Goal: Information Seeking & Learning: Learn about a topic

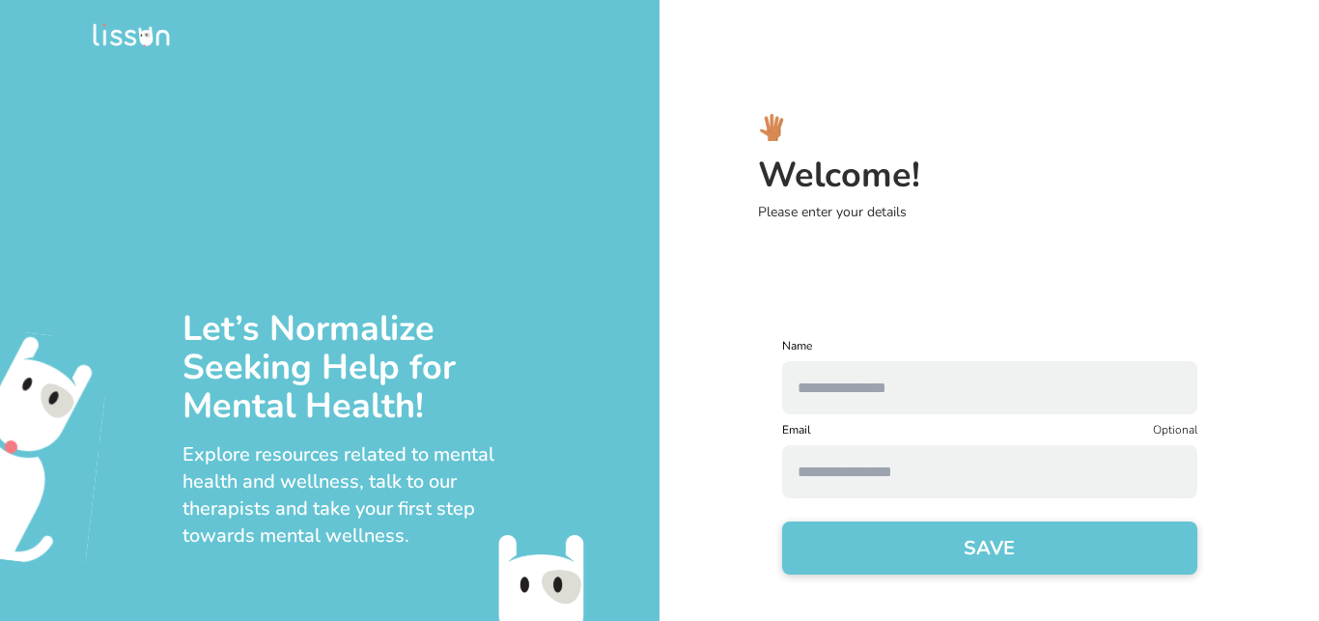
click at [1031, 400] on input "text" at bounding box center [989, 387] width 415 height 53
type input "******"
click at [1011, 501] on form "Name ****** Email Optional SAVE" at bounding box center [989, 468] width 415 height 260
click at [1006, 489] on input at bounding box center [989, 471] width 415 height 53
type input "**********"
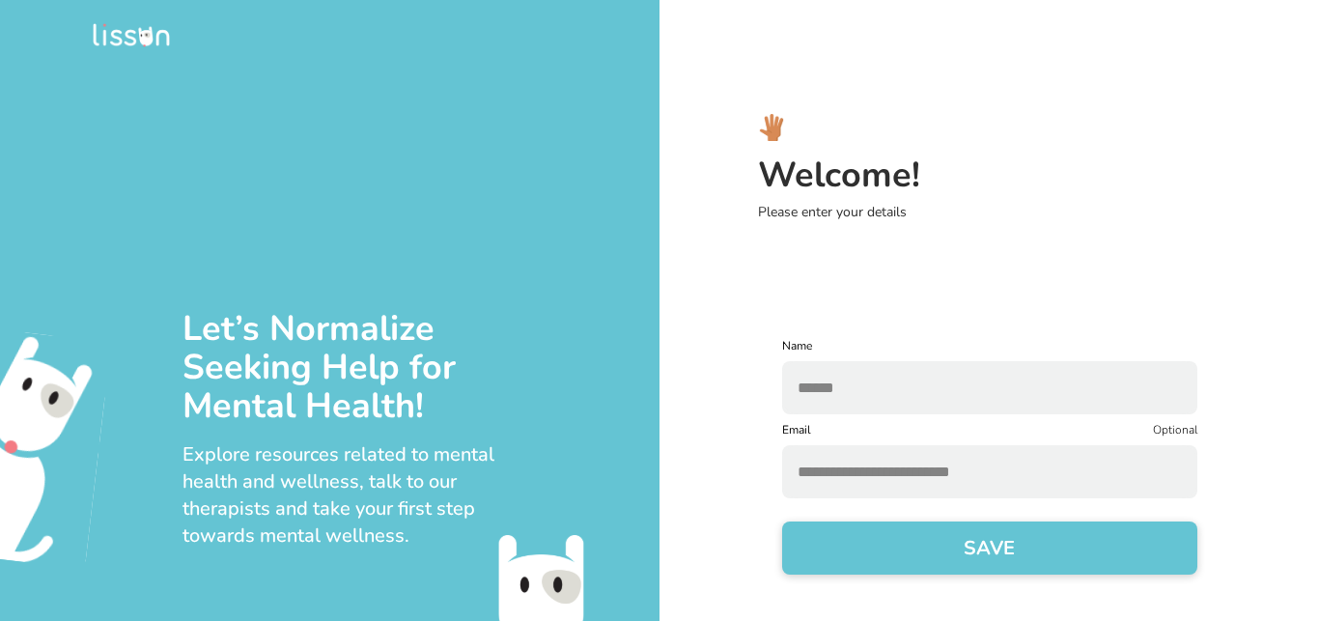
click at [1021, 549] on button "SAVE" at bounding box center [989, 547] width 415 height 53
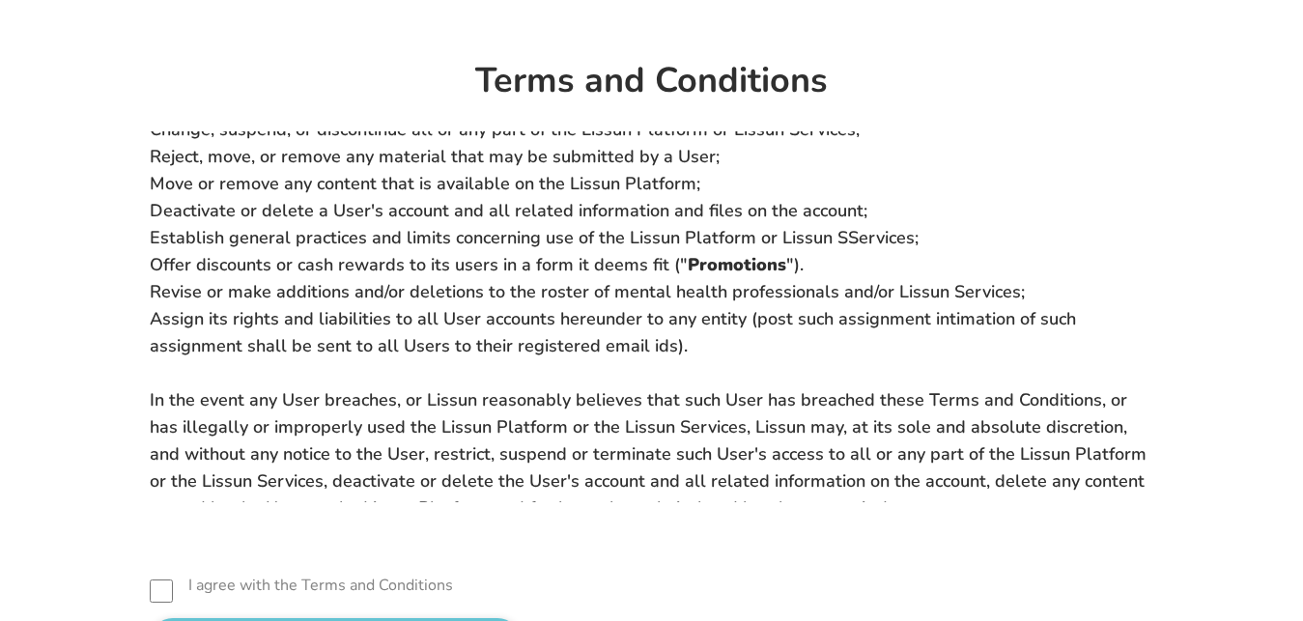
scroll to position [121, 0]
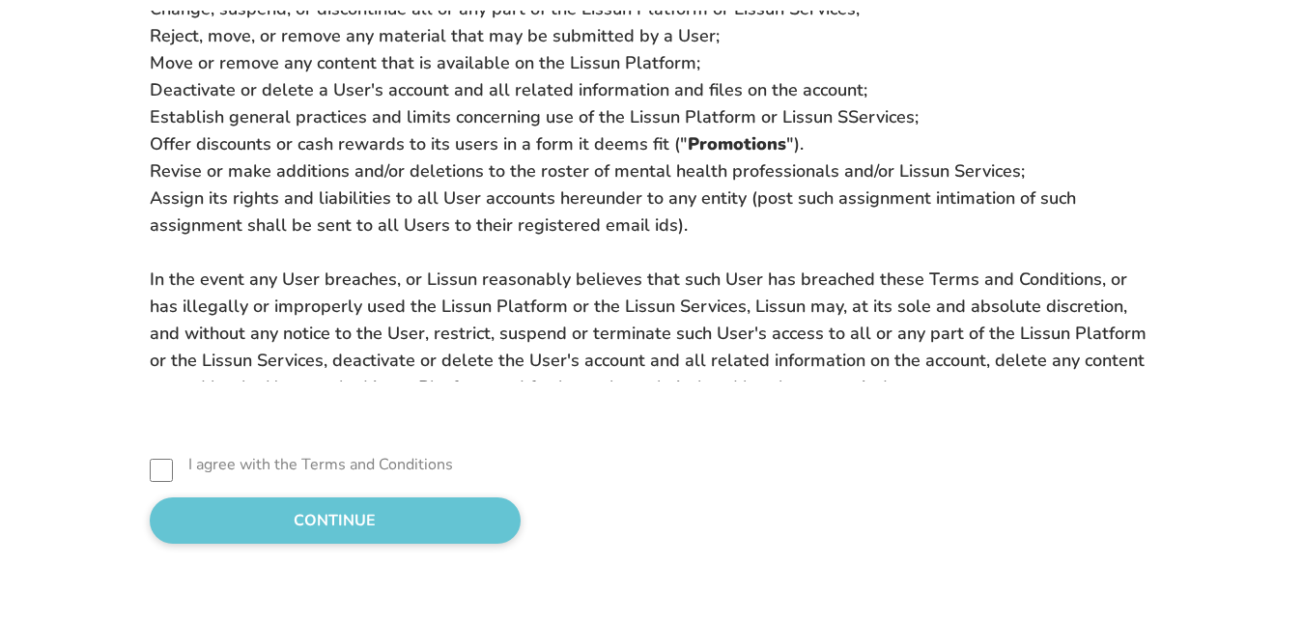
click at [242, 553] on div "Terms and Conditions Usage of Lissun The Lissun Platform (including any mobile …" at bounding box center [651, 250] width 1303 height 742
click at [278, 524] on button "CONTINUE" at bounding box center [335, 520] width 371 height 46
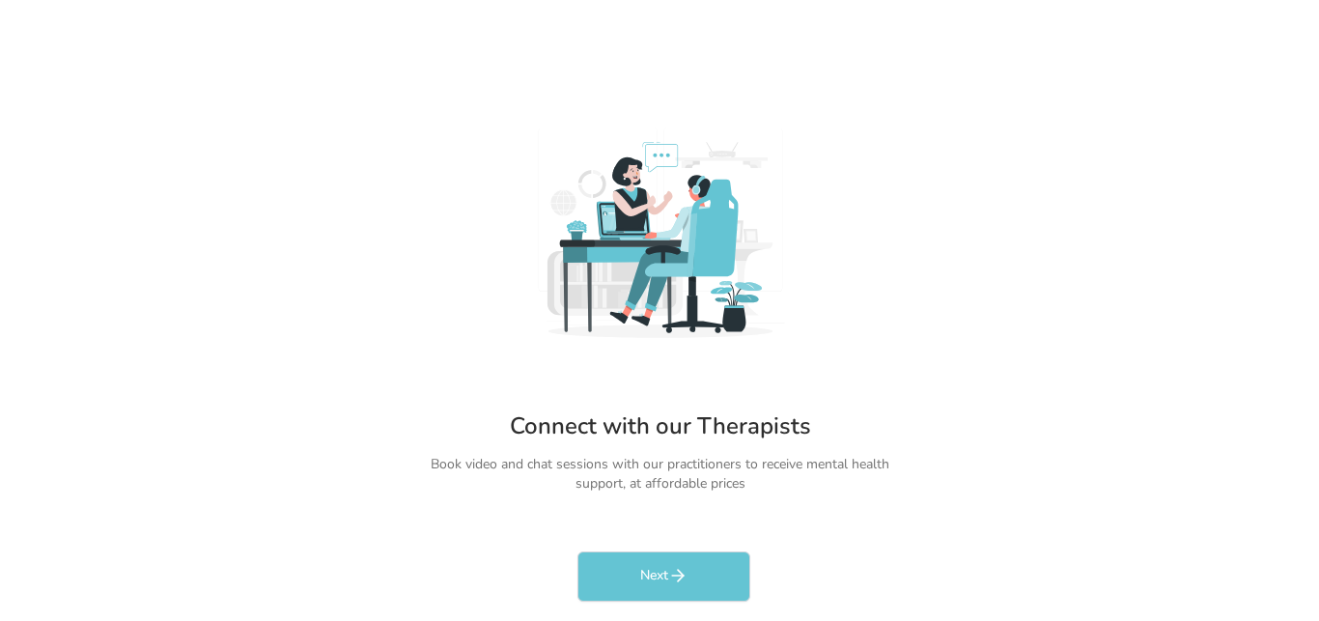
scroll to position [0, 0]
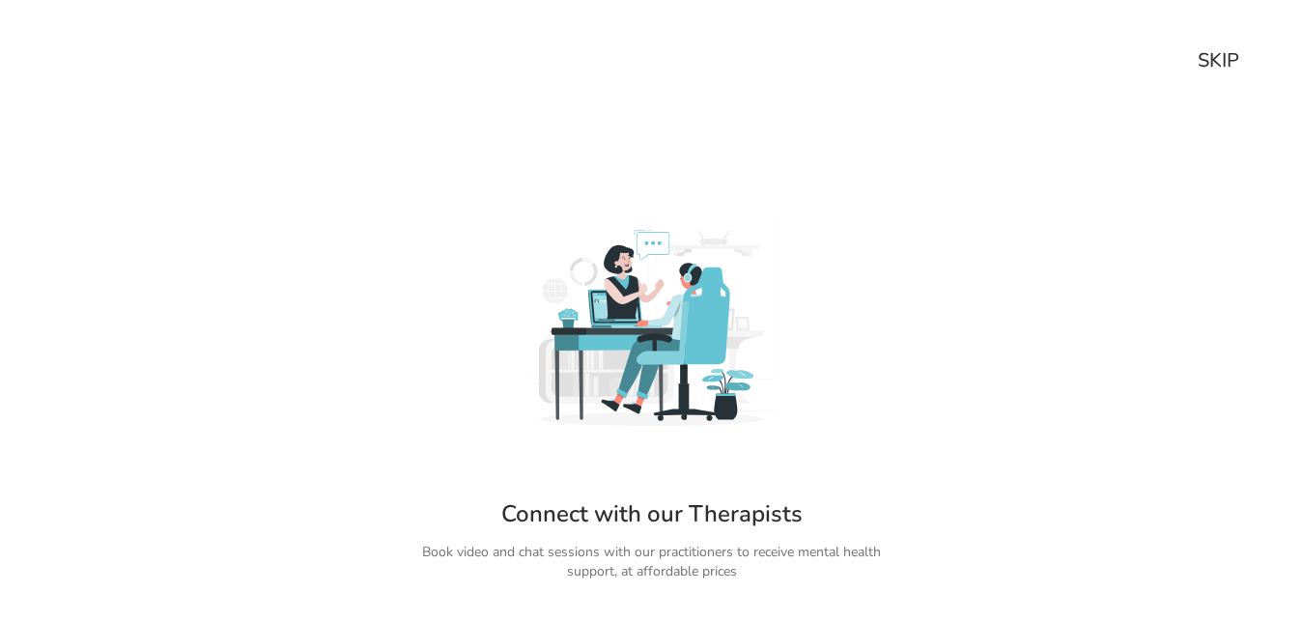
click at [1223, 59] on div "SKIP" at bounding box center [1218, 60] width 42 height 27
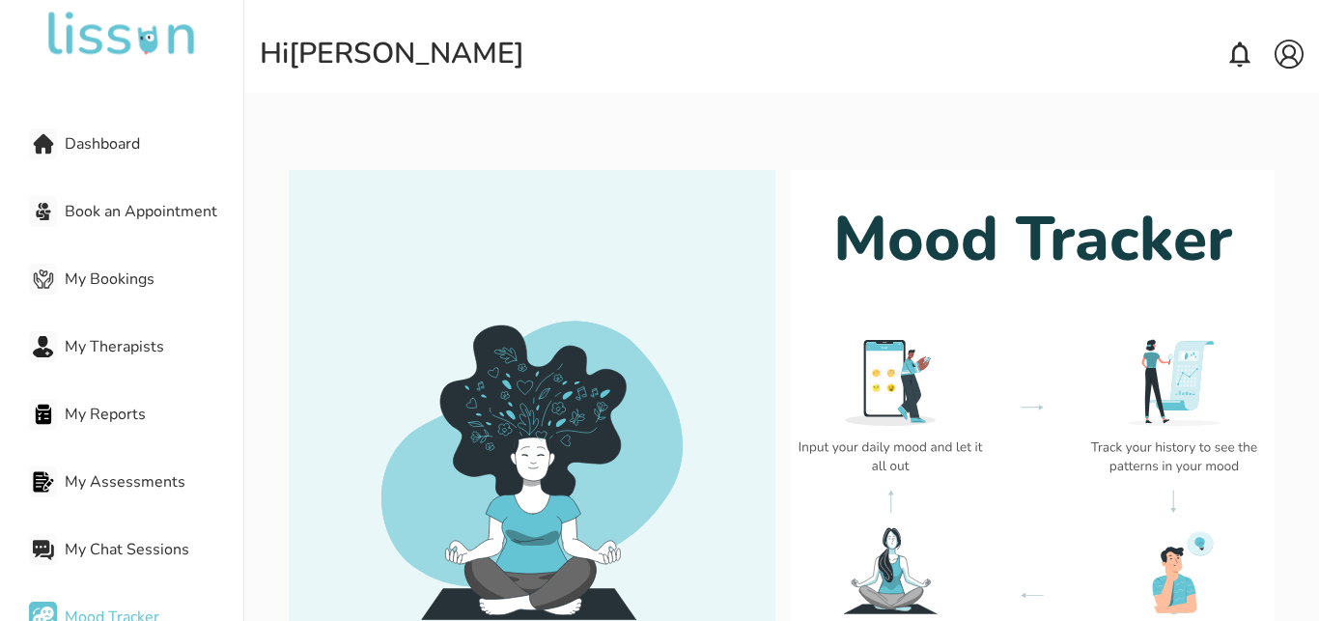
scroll to position [127, 0]
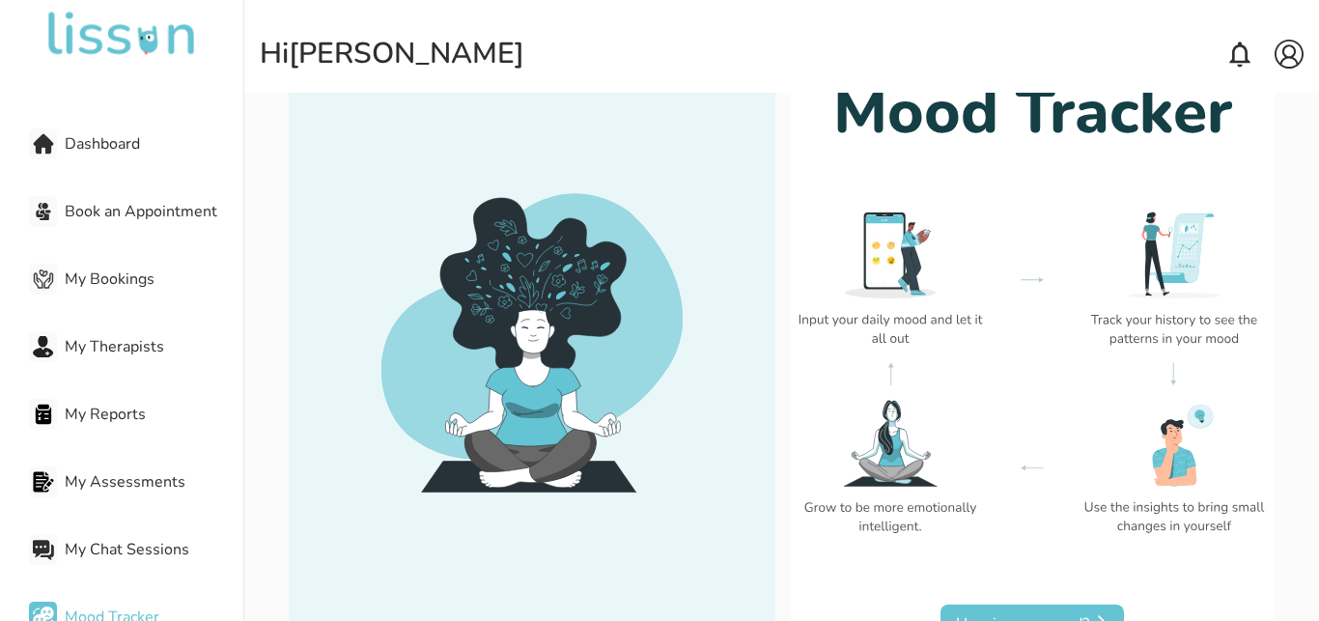
click at [1031, 612] on button "How is your mood?" at bounding box center [1032, 623] width 183 height 39
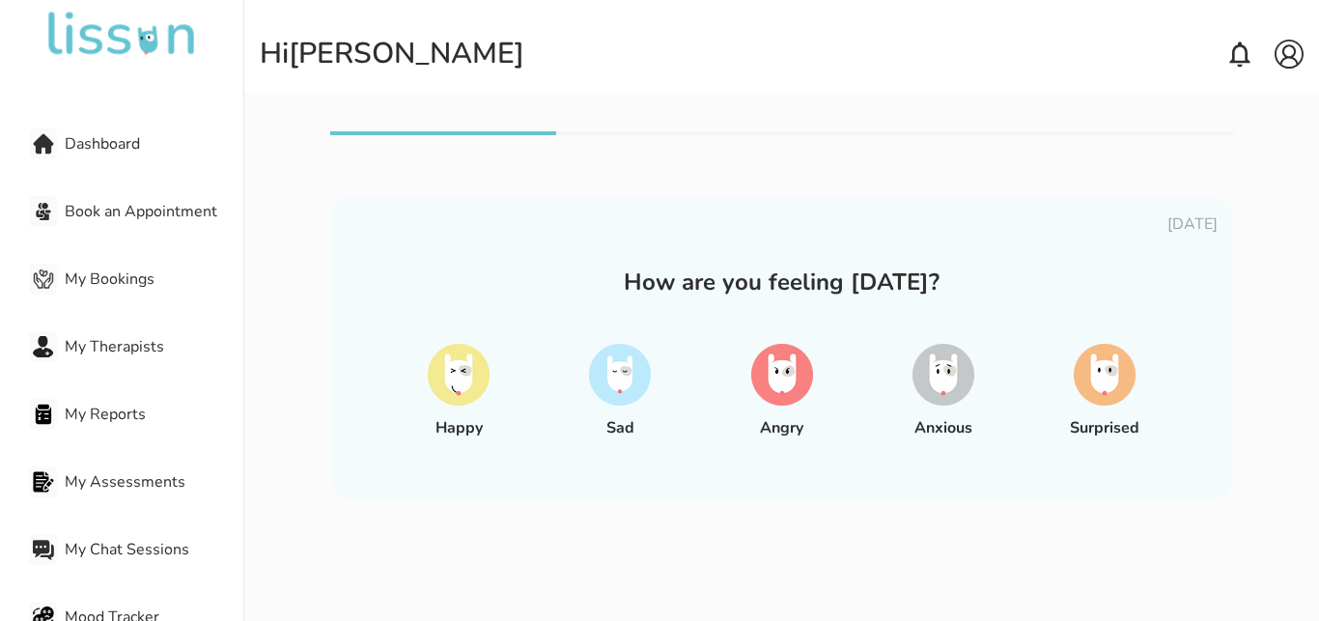
click at [449, 407] on div at bounding box center [459, 374] width 62 height 76
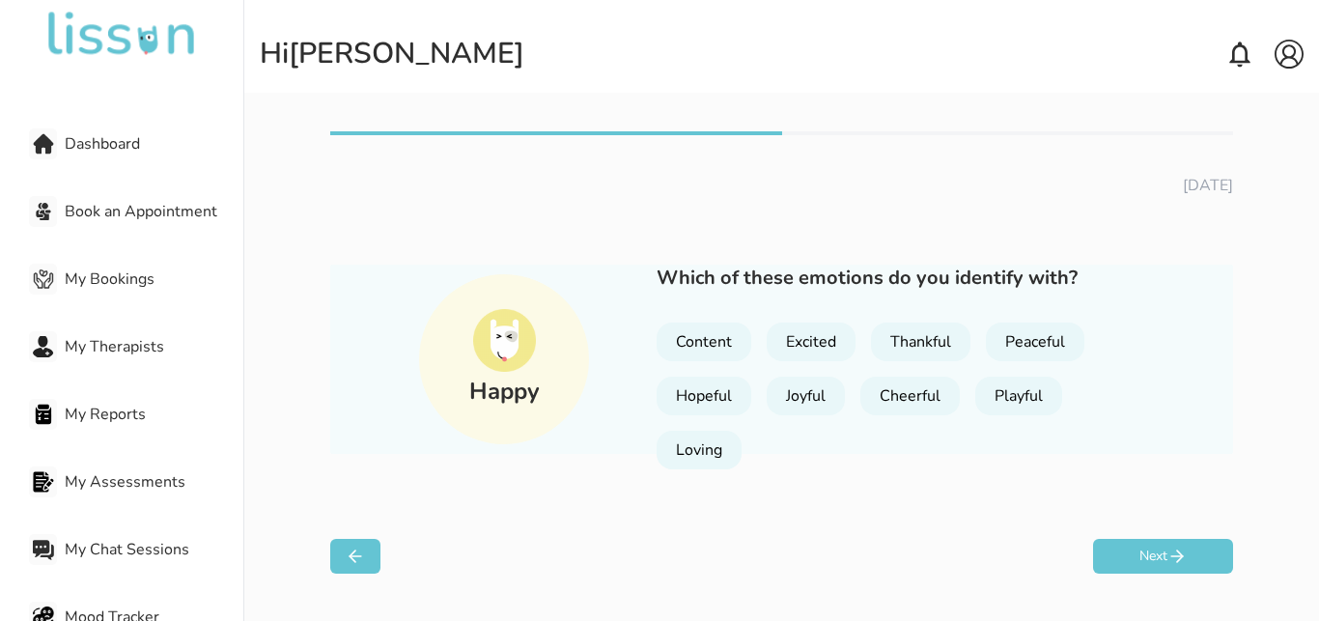
click at [687, 354] on div "Content" at bounding box center [704, 342] width 95 height 39
click at [1190, 546] on button "Next" at bounding box center [1163, 556] width 140 height 35
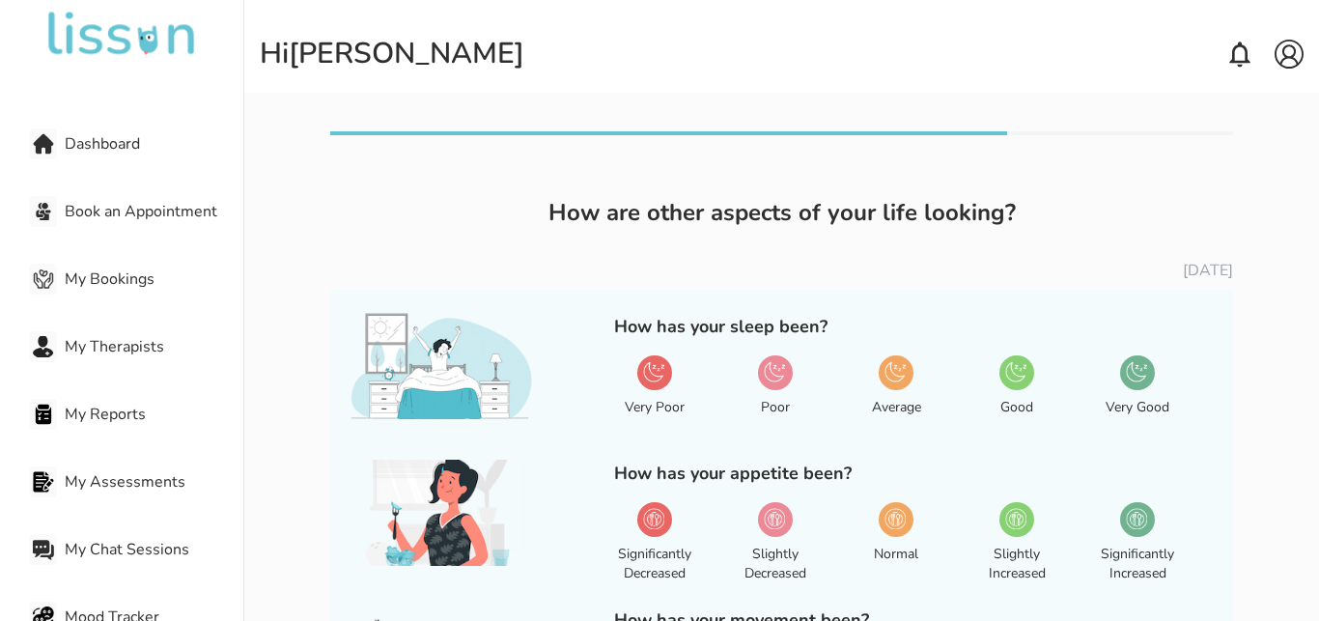
scroll to position [255, 0]
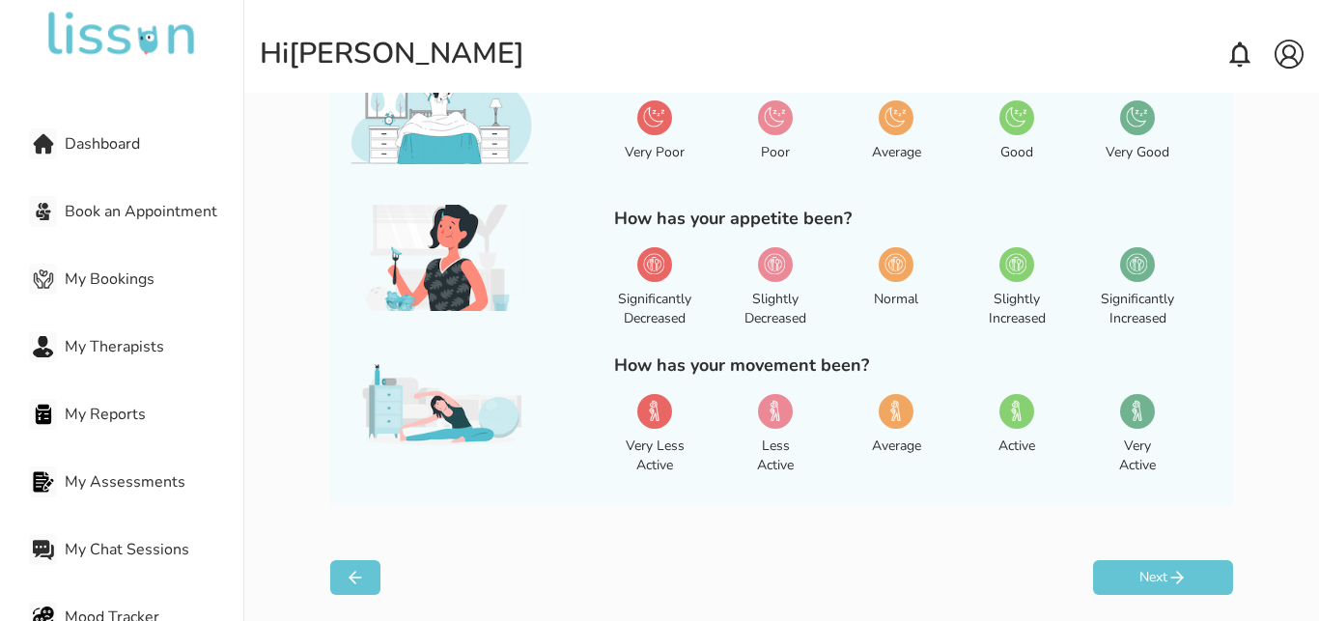
click at [647, 407] on img at bounding box center [653, 410] width 21 height 21
click at [757, 263] on div "Slightly Decreased" at bounding box center [776, 287] width 82 height 97
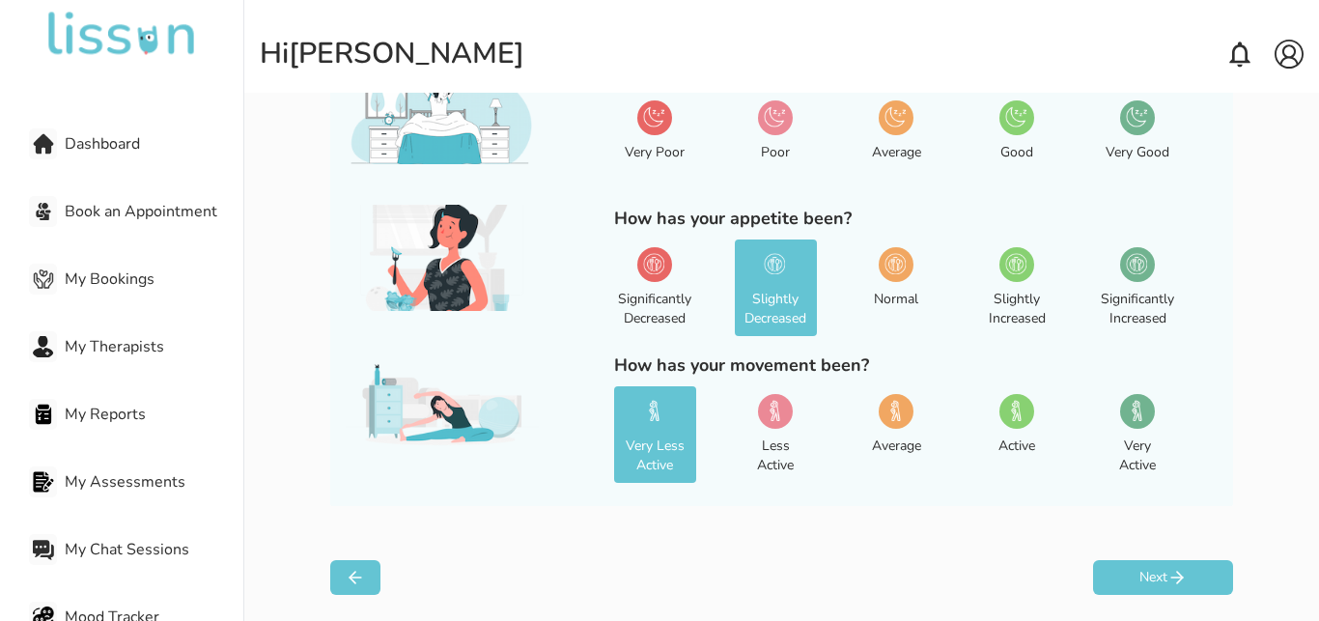
click at [1006, 121] on img at bounding box center [1015, 116] width 21 height 21
click at [1147, 578] on button "Next" at bounding box center [1163, 577] width 140 height 35
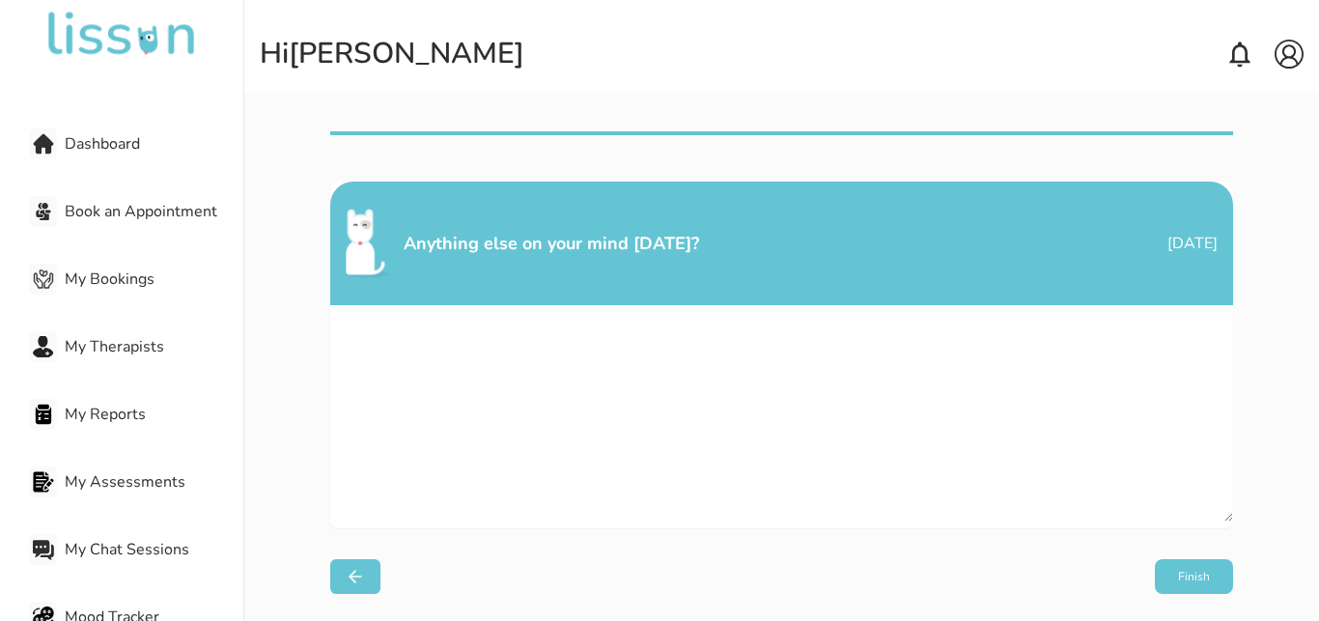
click at [764, 482] on textarea at bounding box center [781, 413] width 903 height 216
type textarea "****"
click at [1167, 574] on button "Finish" at bounding box center [1194, 576] width 78 height 35
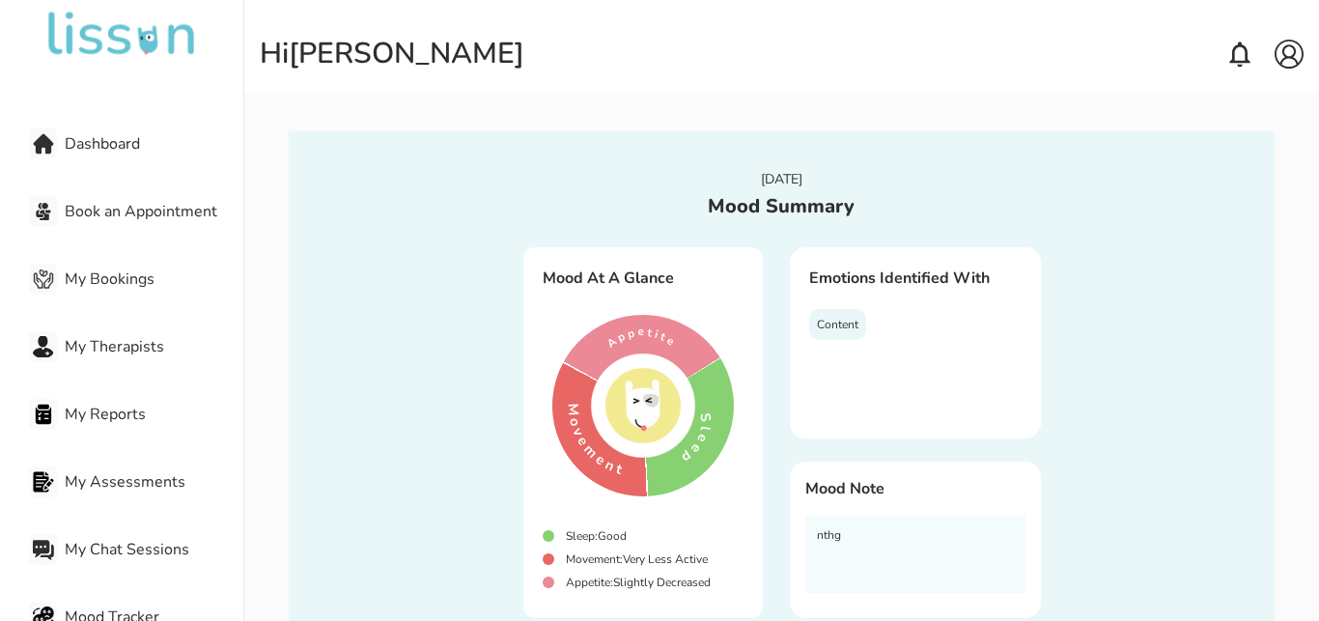
click at [127, 155] on span "Dashboard" at bounding box center [154, 143] width 179 height 23
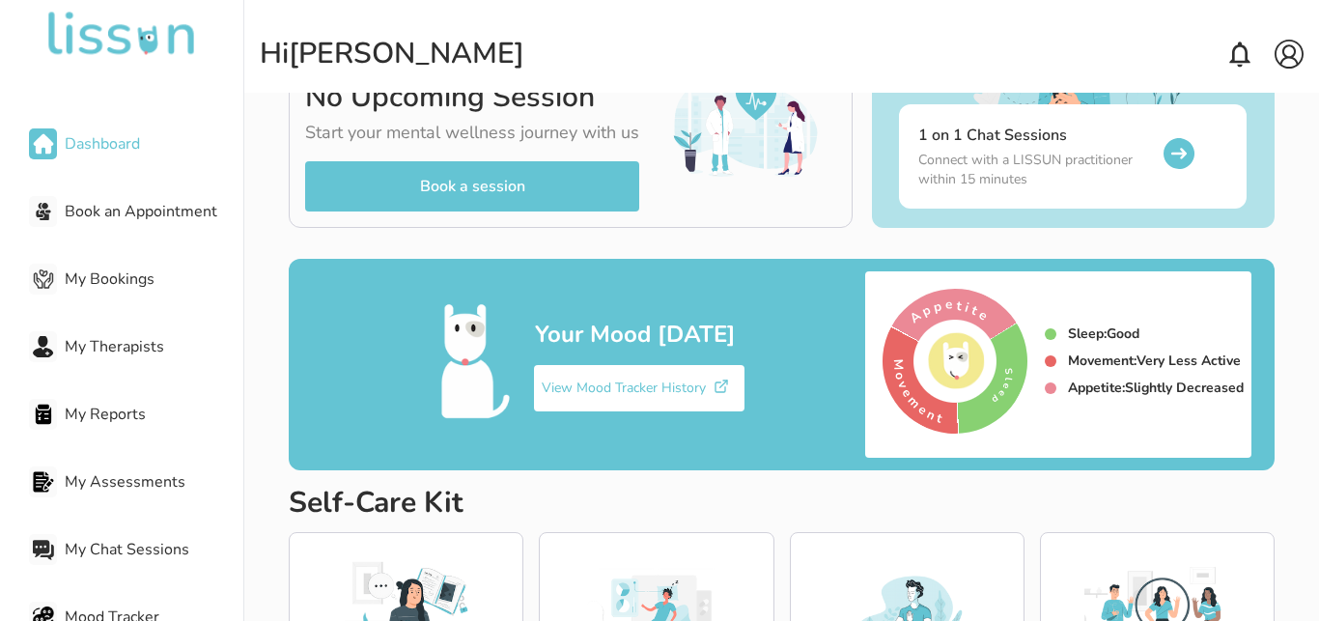
scroll to position [346, 0]
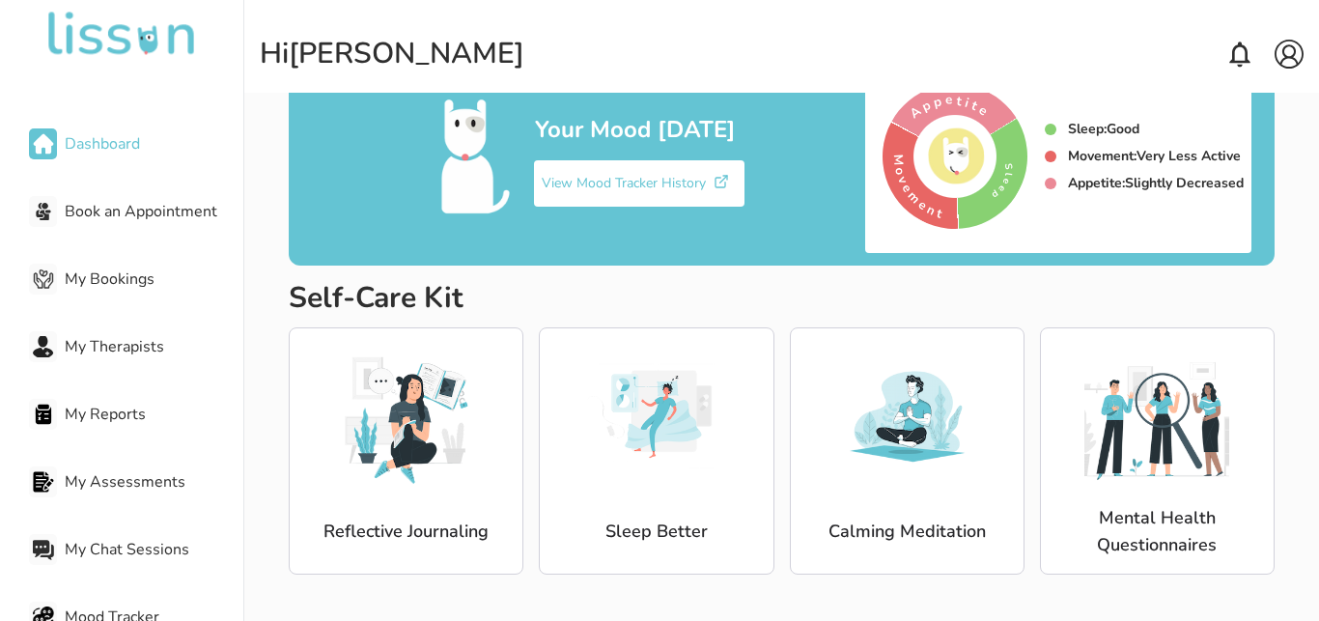
click at [873, 456] on img at bounding box center [906, 416] width 145 height 145
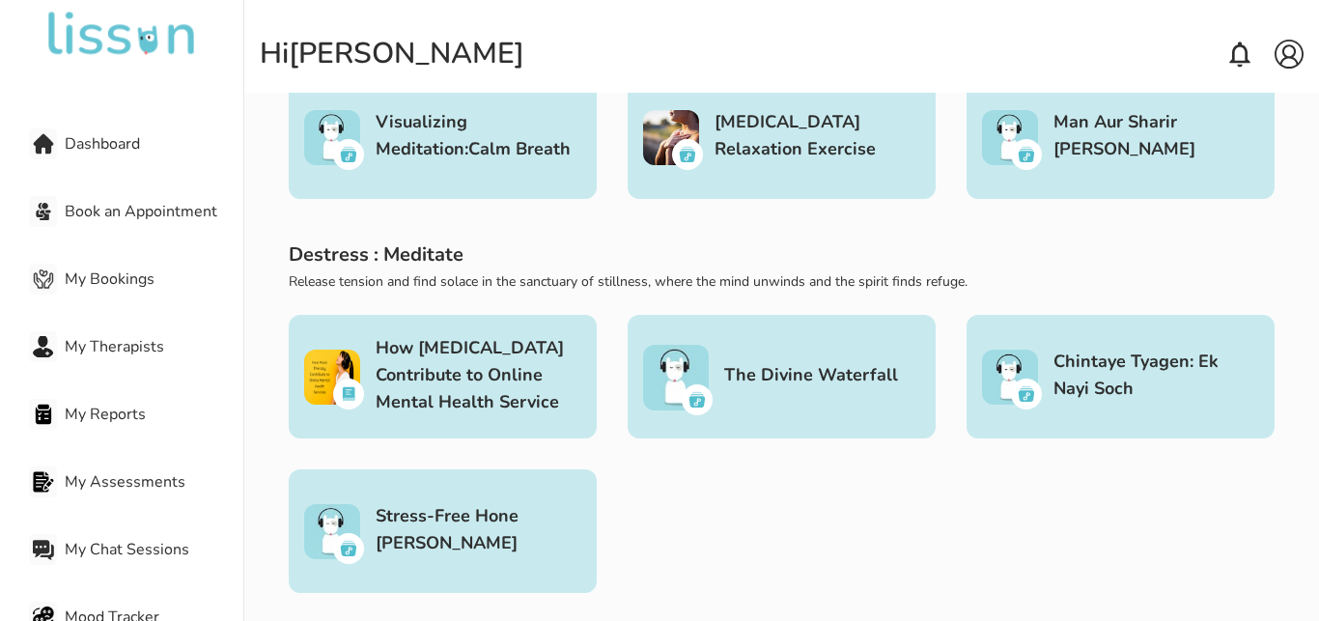
scroll to position [41, 0]
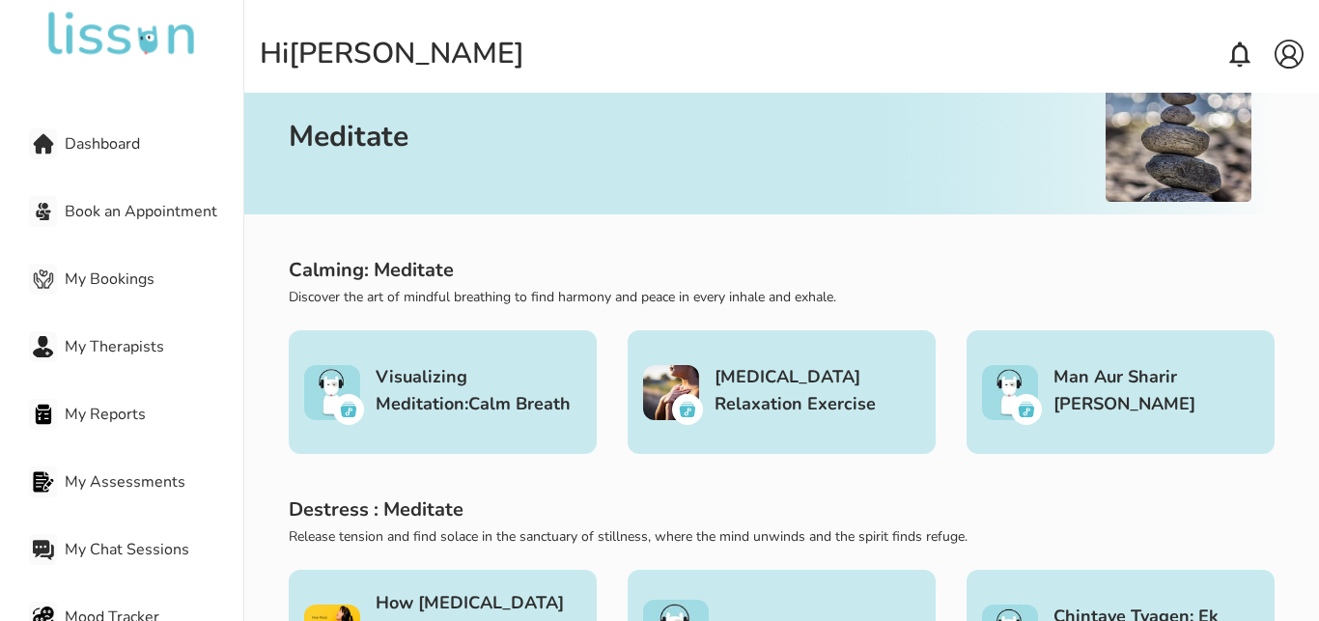
click at [403, 386] on h3 "Visualizing Meditation:Calm Breath" at bounding box center [479, 390] width 206 height 54
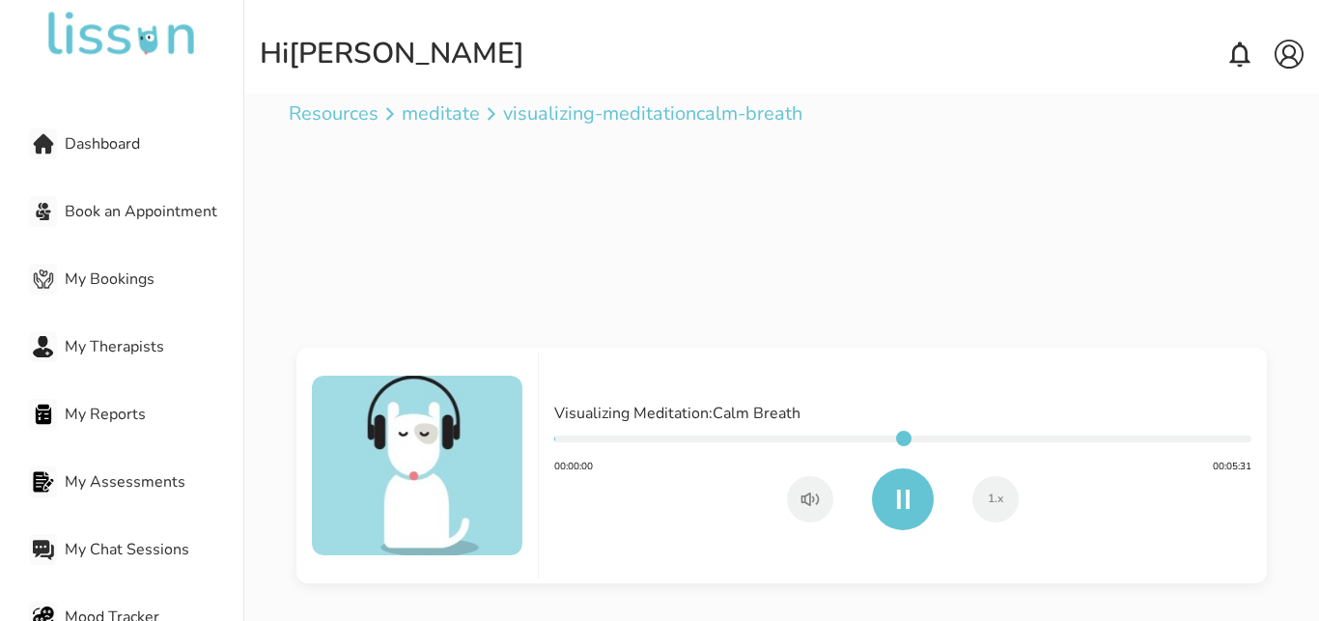
click at [656, 439] on input "range" at bounding box center [902, 439] width 697 height 7
click at [832, 290] on div "Visualizing Meditation:Calm Breath 00:00:55 00:05:31 1 .x" at bounding box center [781, 378] width 985 height 409
type input "**"
click at [407, 114] on p "meditate" at bounding box center [441, 113] width 78 height 27
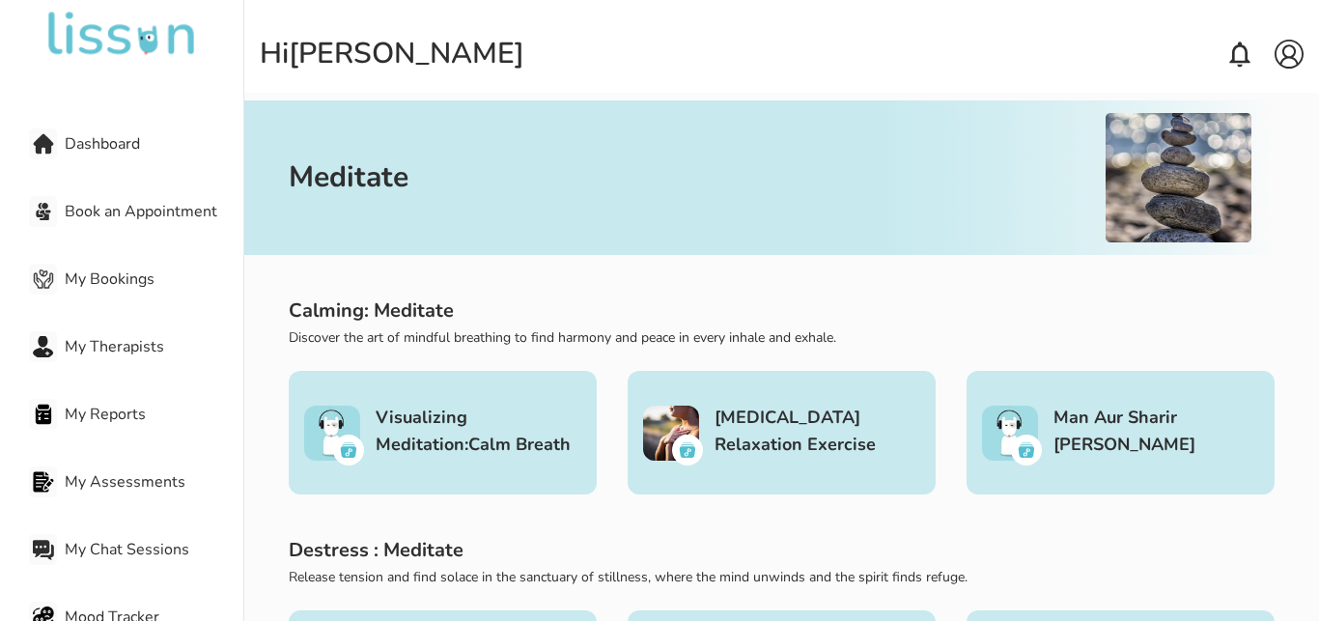
click at [81, 145] on span "Dashboard" at bounding box center [154, 143] width 179 height 23
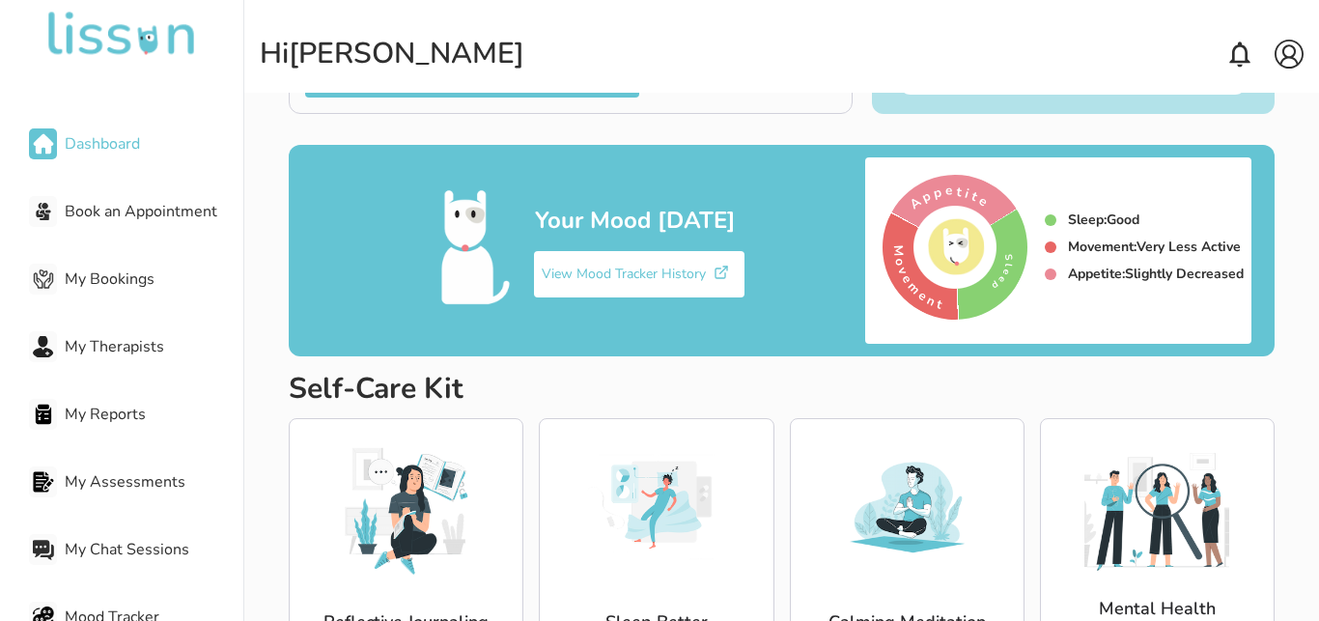
scroll to position [346, 0]
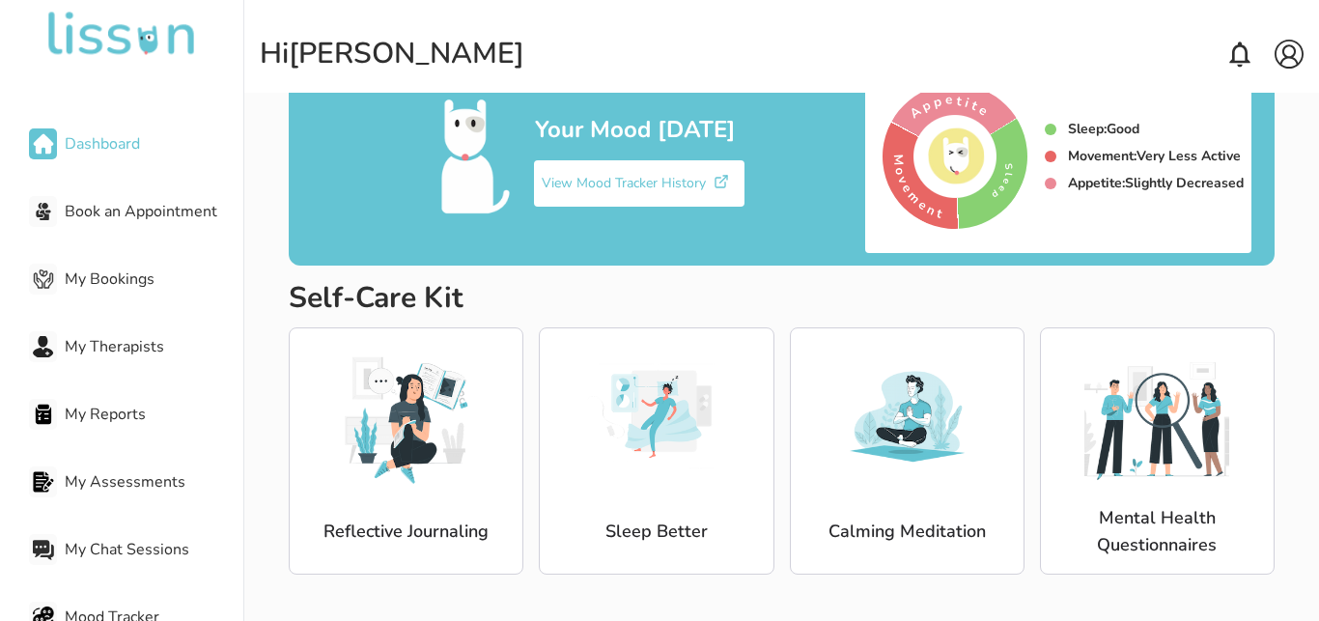
click at [413, 455] on img at bounding box center [406, 416] width 145 height 145
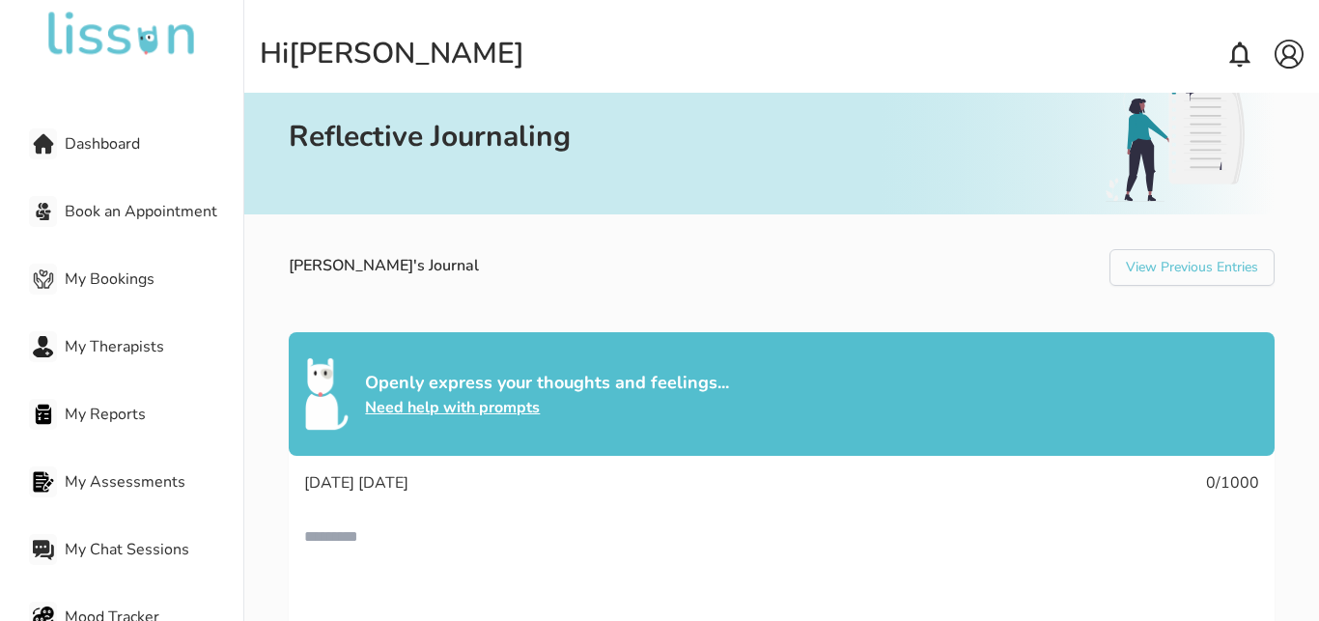
scroll to position [168, 0]
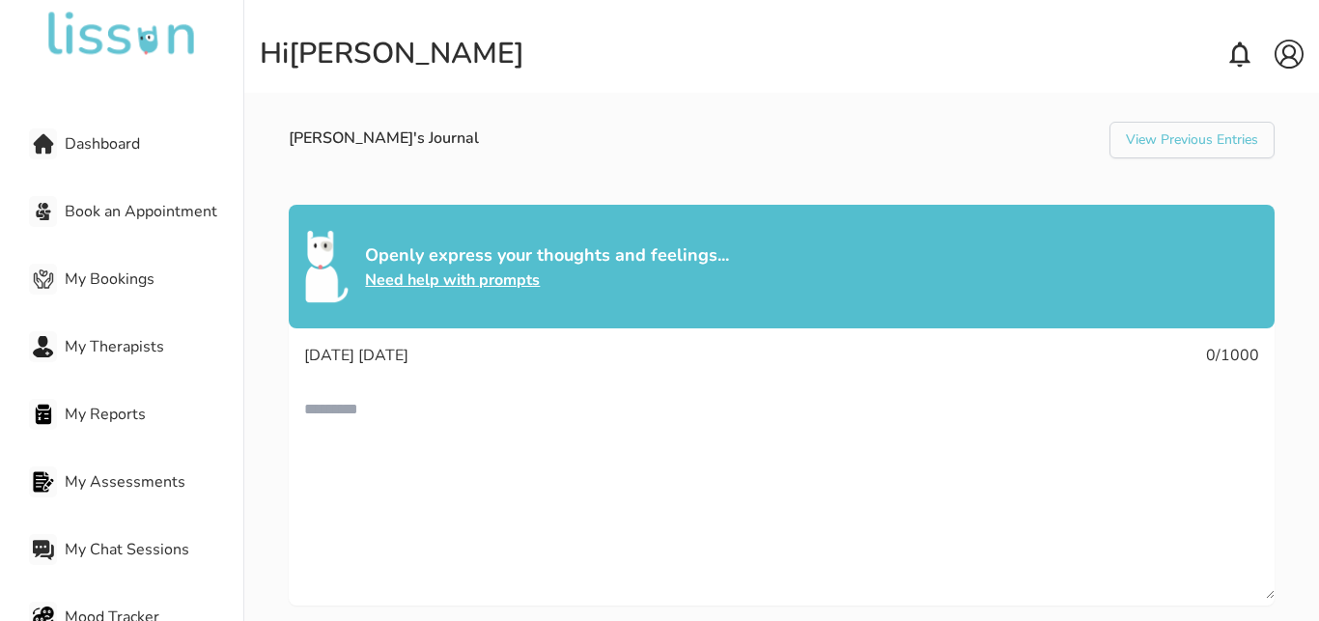
click at [468, 271] on div "Need help with prompts" at bounding box center [547, 279] width 364 height 23
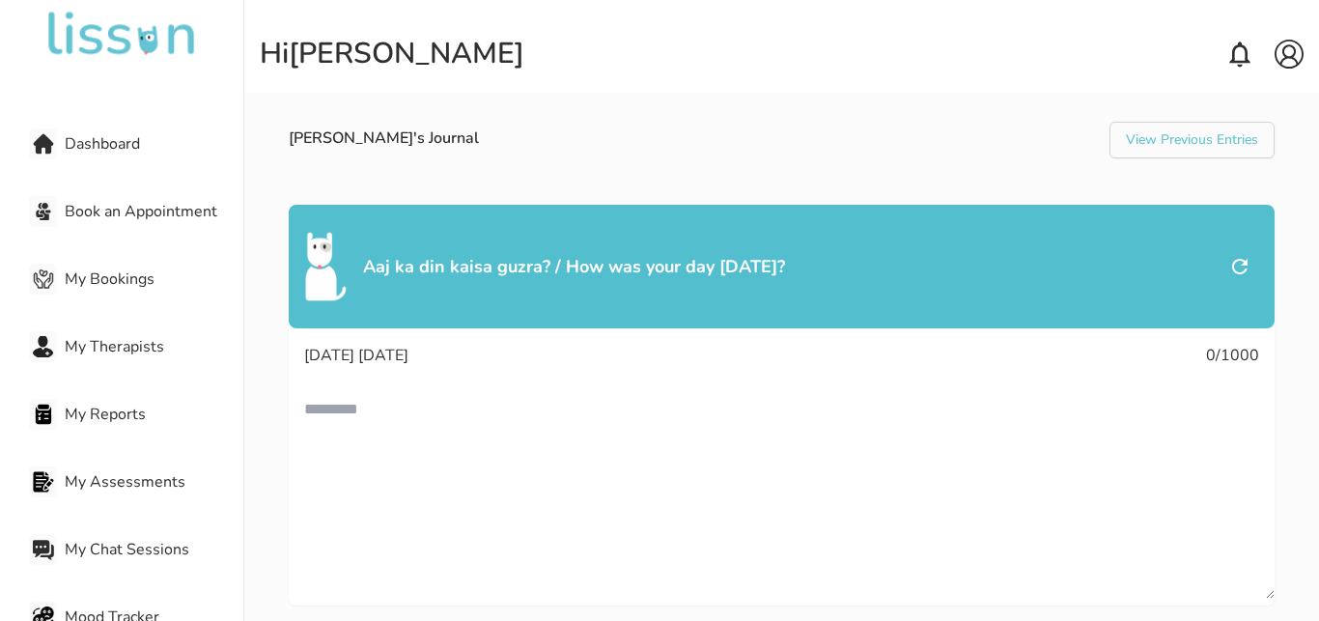
scroll to position [295, 0]
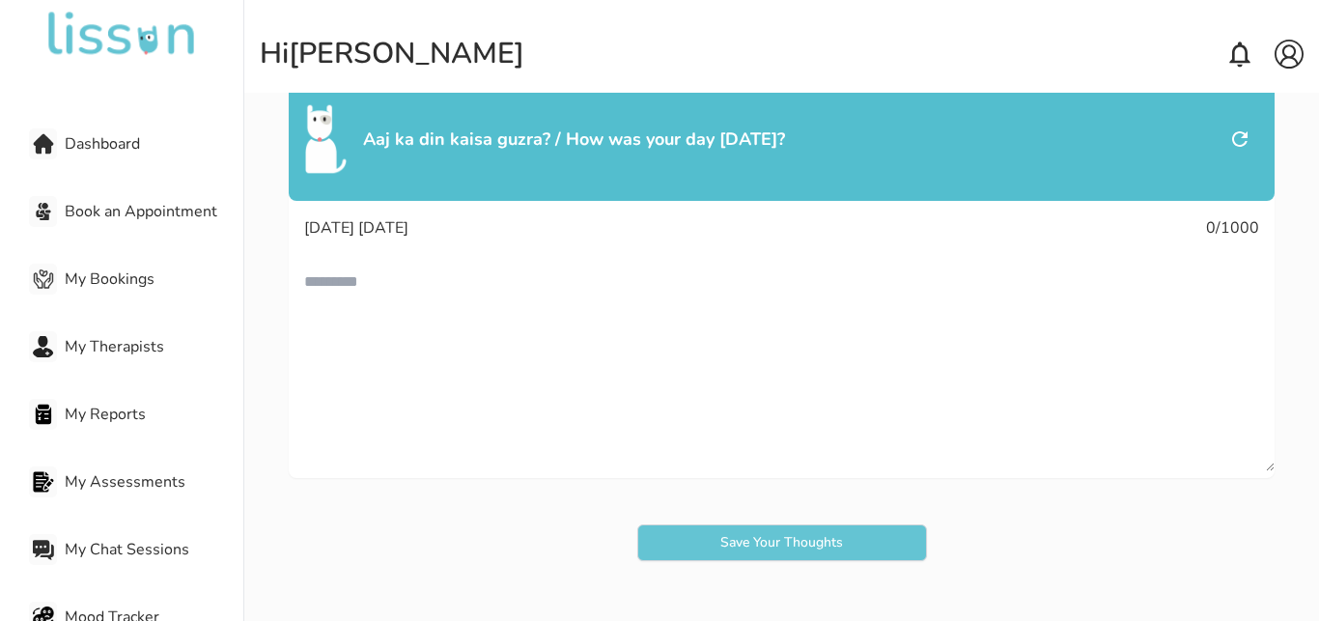
click at [1232, 137] on icon at bounding box center [1239, 138] width 15 height 15
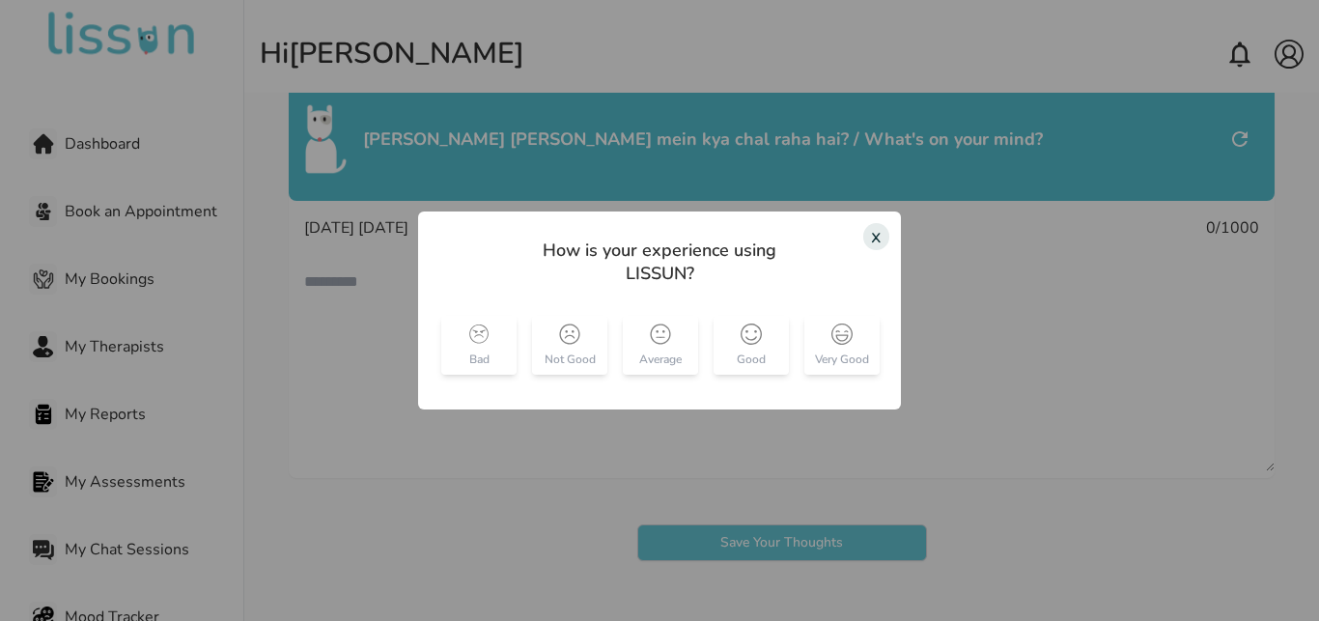
click at [1218, 137] on div "x How is your experience using LISSUN? Bad Not Good Average Good Very Good" at bounding box center [659, 310] width 1319 height 621
click at [830, 350] on div "Very Good" at bounding box center [841, 345] width 75 height 59
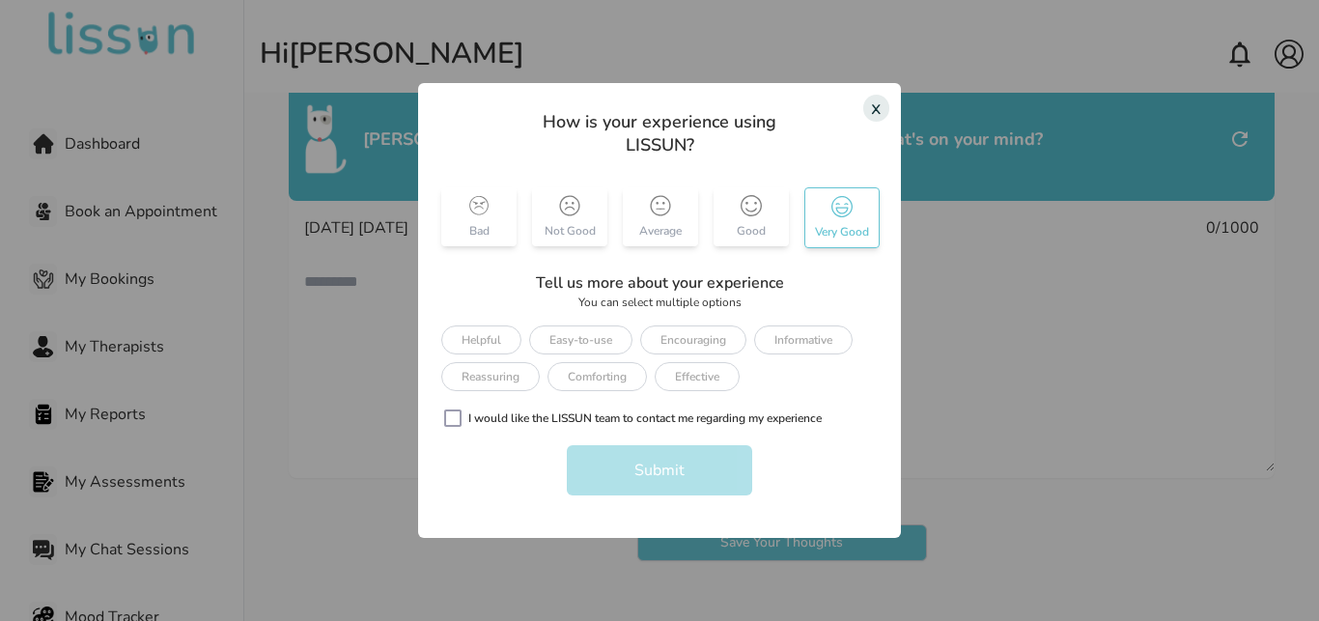
click at [878, 109] on div "x" at bounding box center [876, 108] width 26 height 27
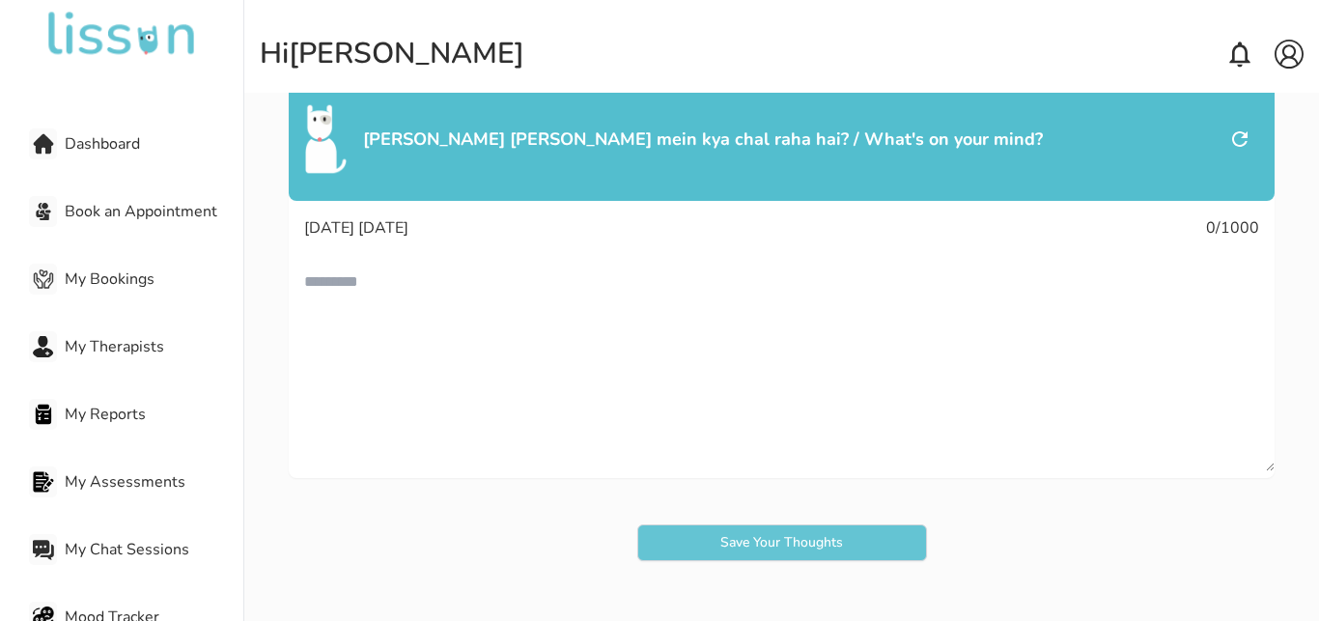
click at [1228, 137] on icon at bounding box center [1239, 138] width 23 height 23
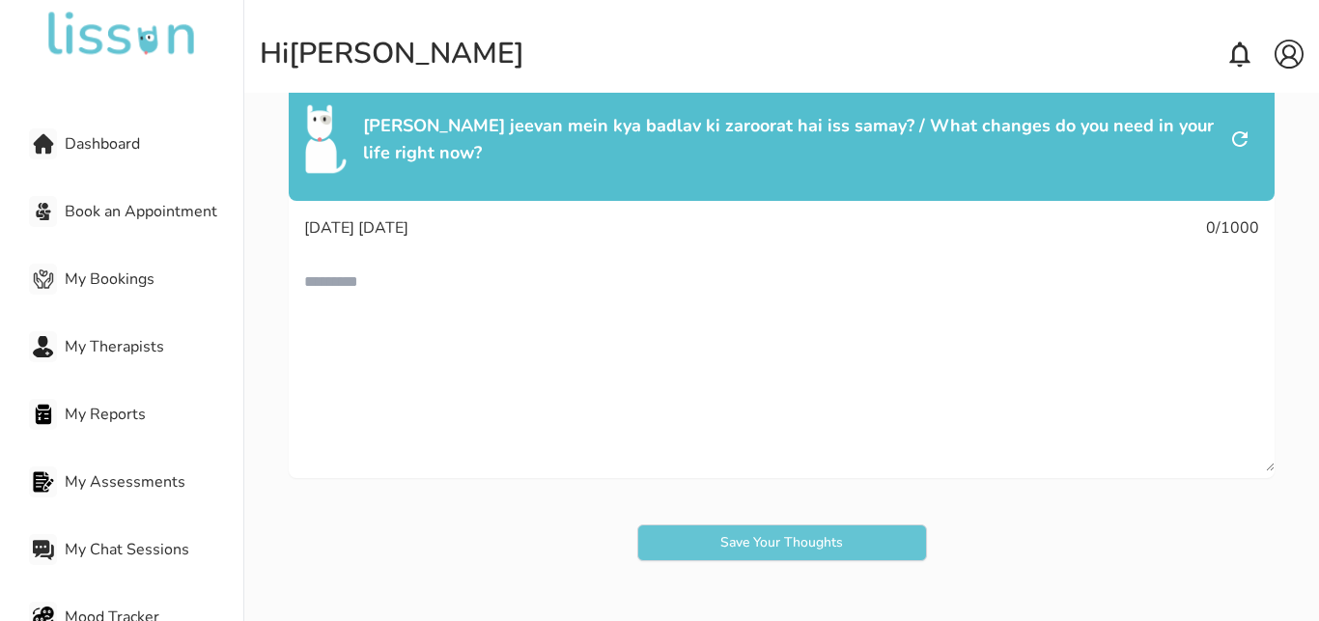
click at [1228, 137] on icon at bounding box center [1239, 138] width 23 height 23
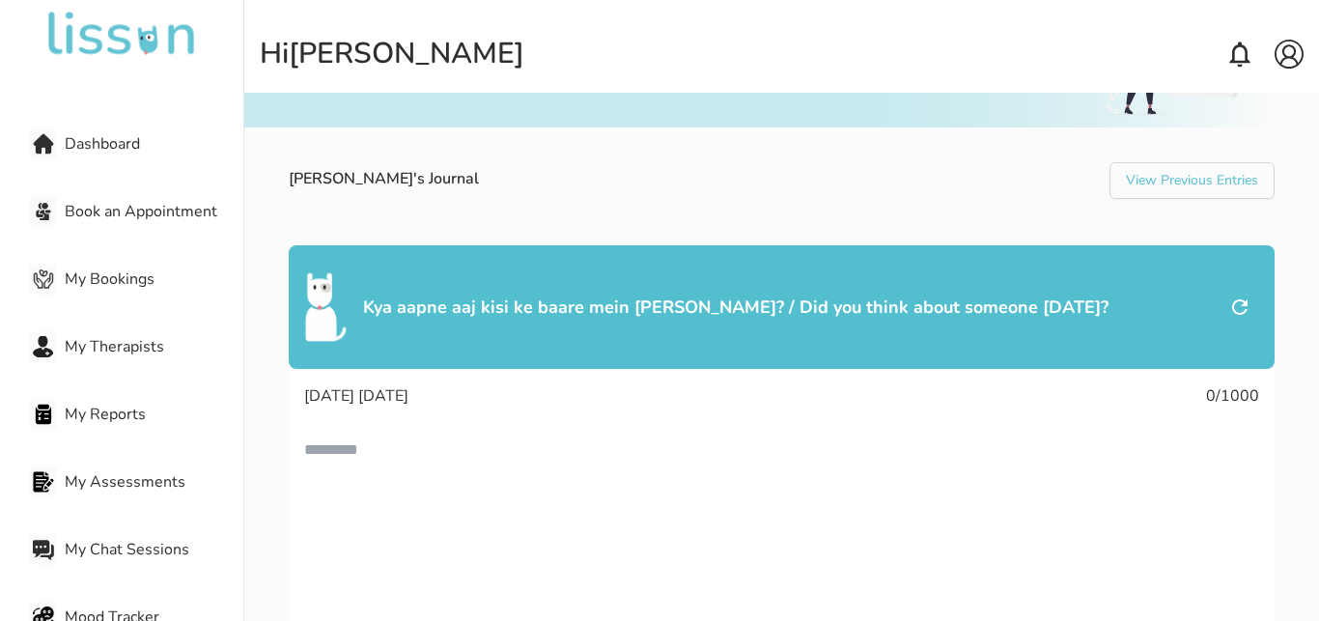
scroll to position [255, 0]
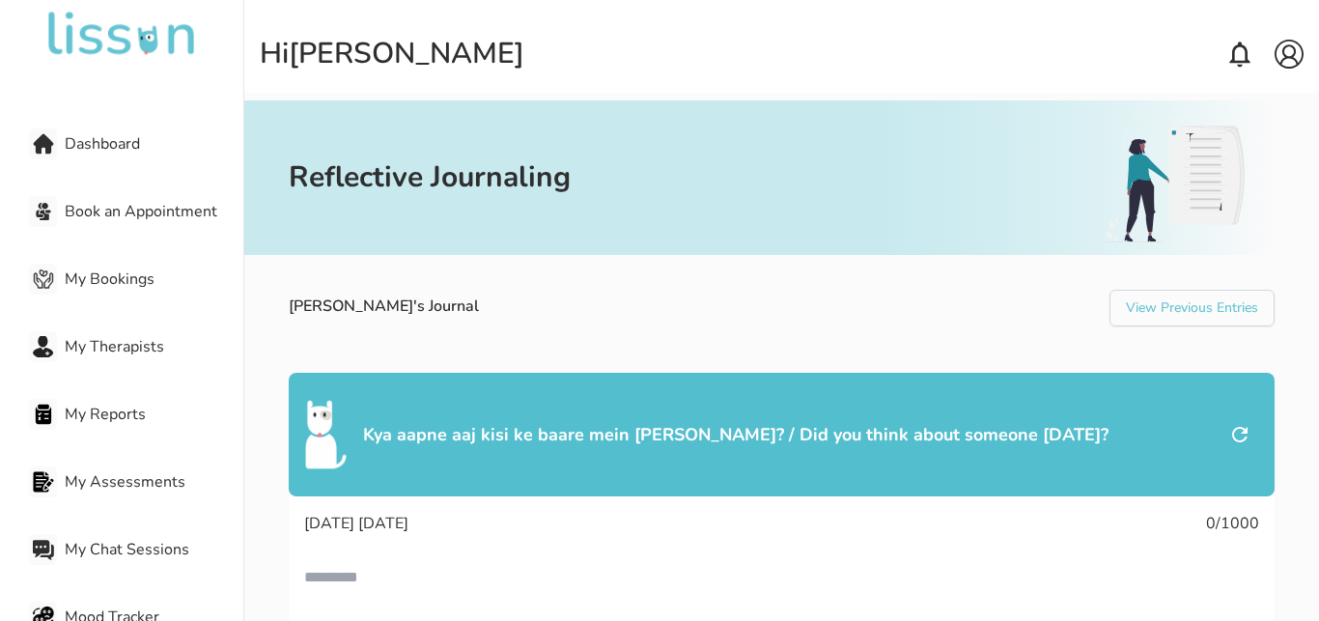
click at [97, 149] on span "Dashboard" at bounding box center [154, 143] width 179 height 23
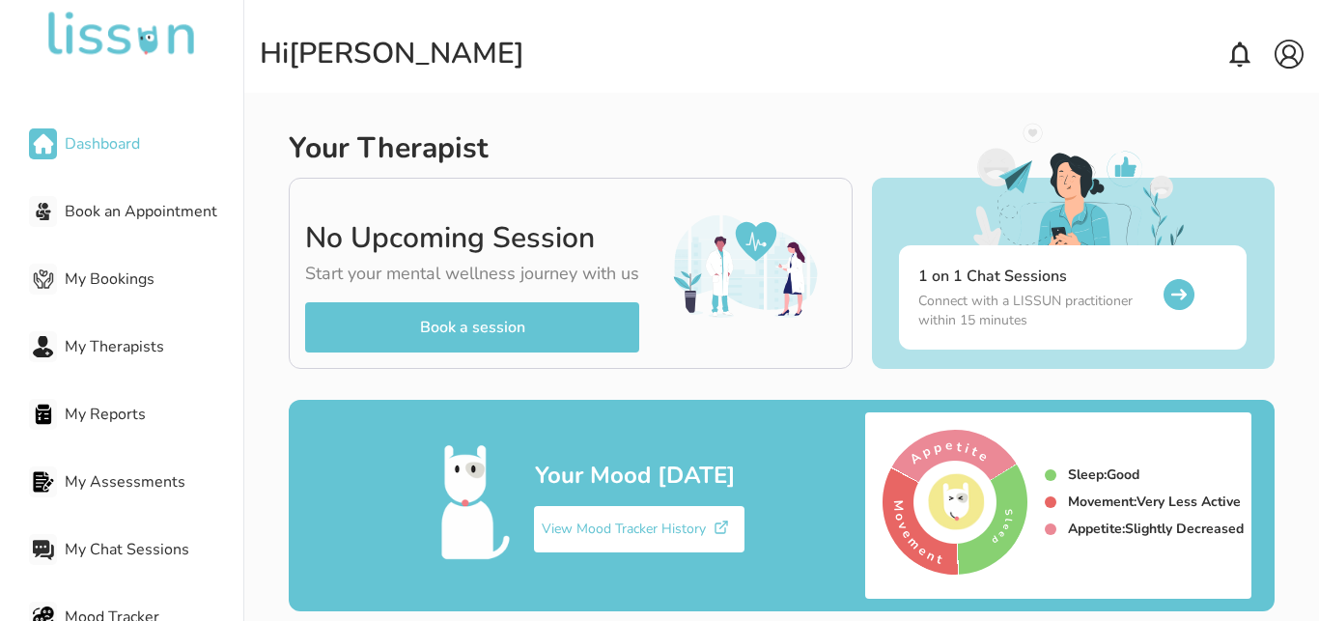
scroll to position [346, 0]
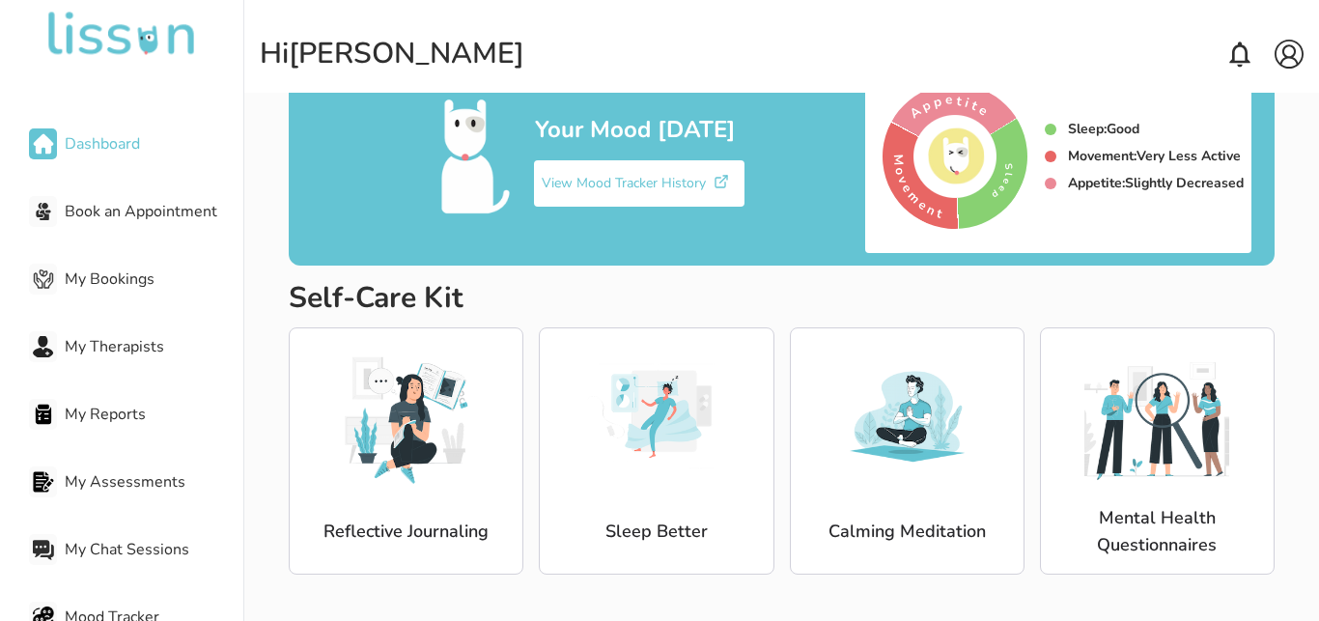
click at [1113, 481] on img at bounding box center [1156, 416] width 145 height 145
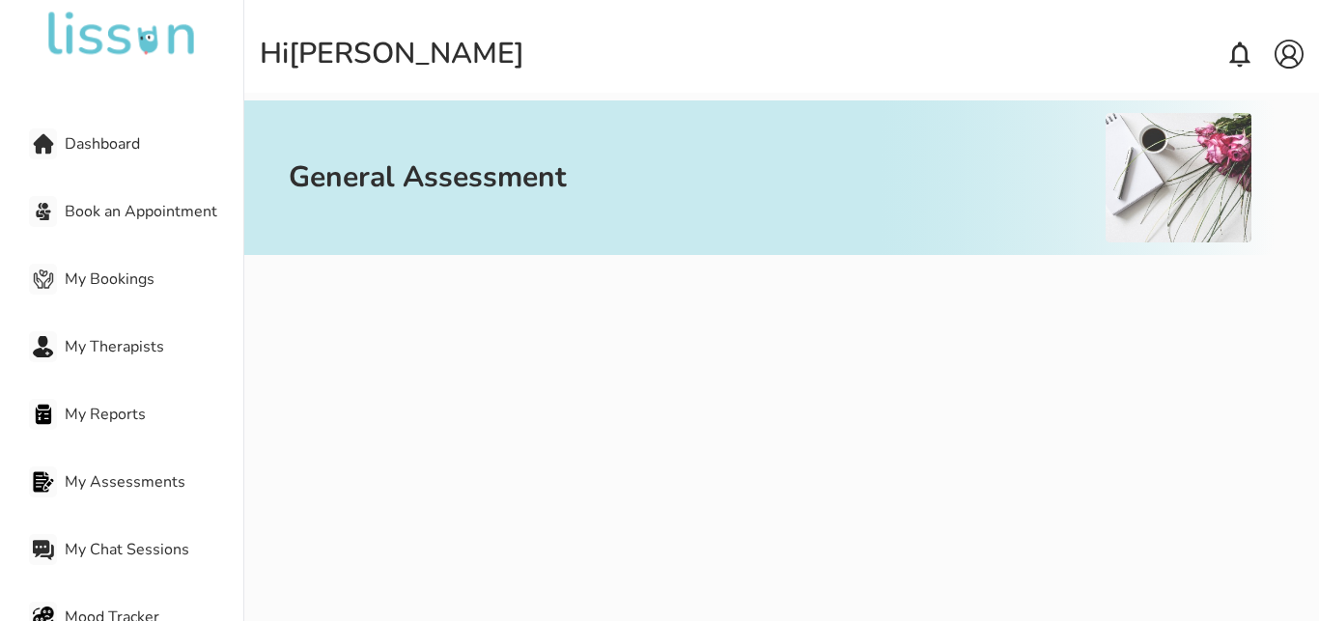
click at [566, 250] on div "General Assessment" at bounding box center [658, 177] width 739 height 155
click at [572, 189] on div "General Assessment" at bounding box center [658, 177] width 739 height 155
click at [72, 143] on span "Dashboard" at bounding box center [154, 143] width 179 height 23
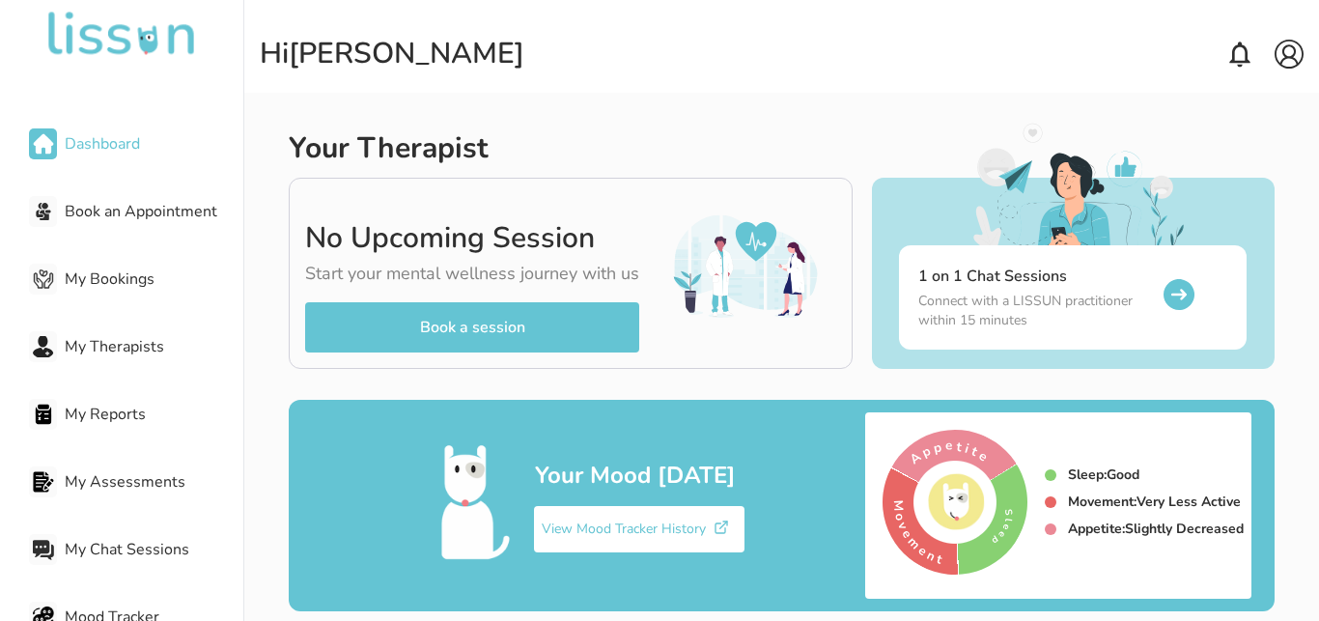
scroll to position [346, 0]
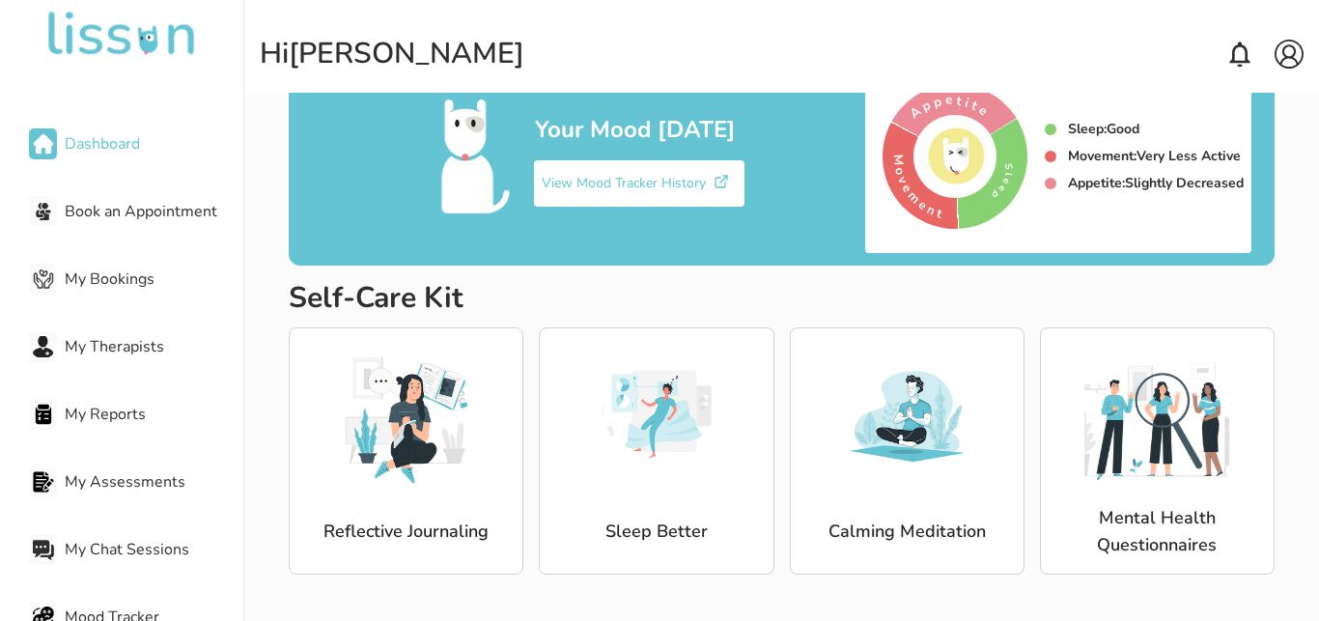
click at [548, 355] on div "Sleep Better" at bounding box center [656, 450] width 235 height 247
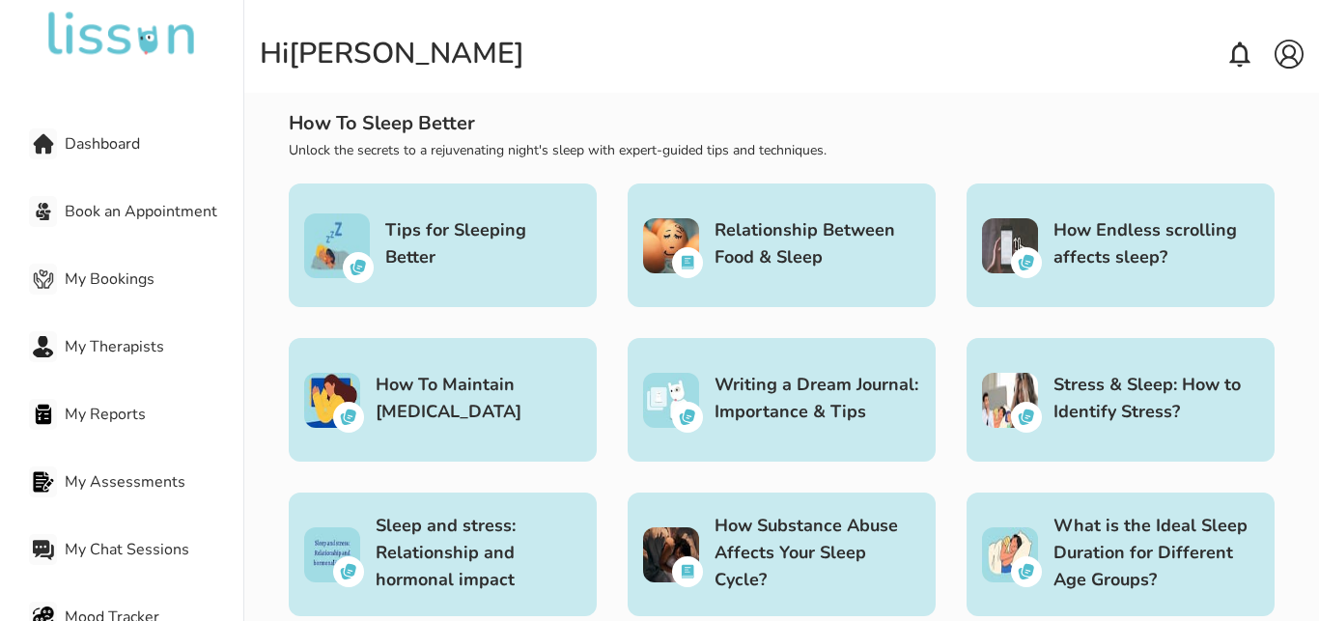
scroll to position [60, 0]
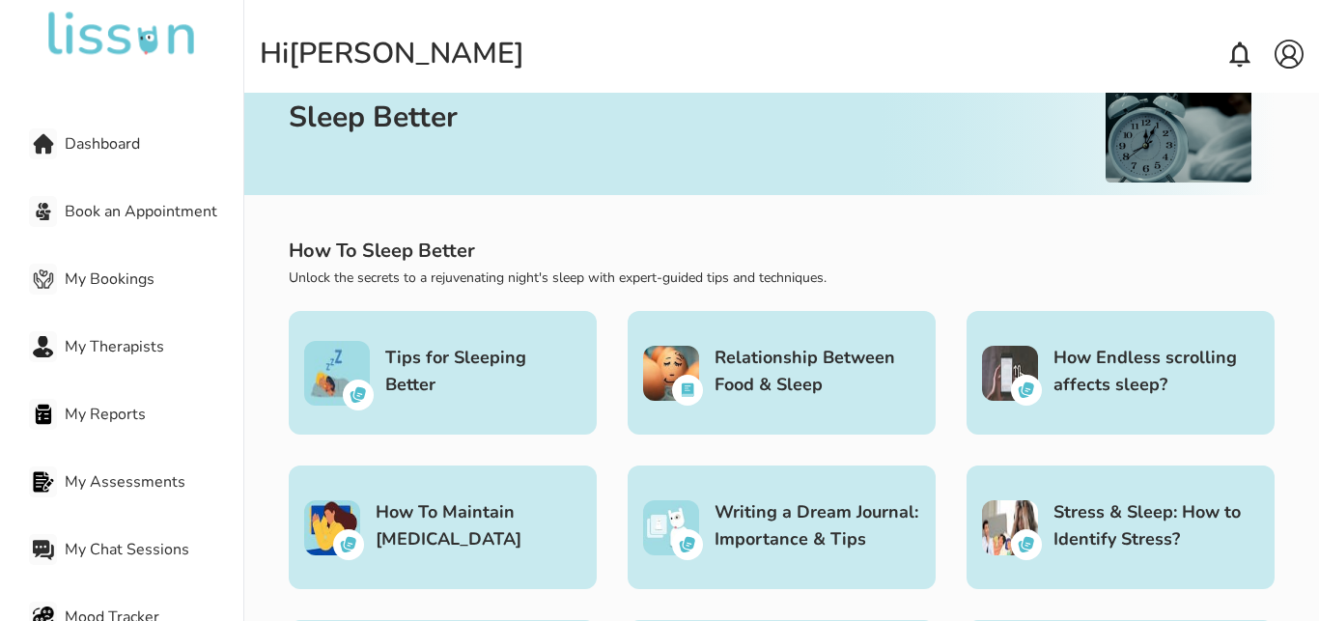
click at [497, 401] on div "Tips for Sleeping Better" at bounding box center [443, 373] width 308 height 124
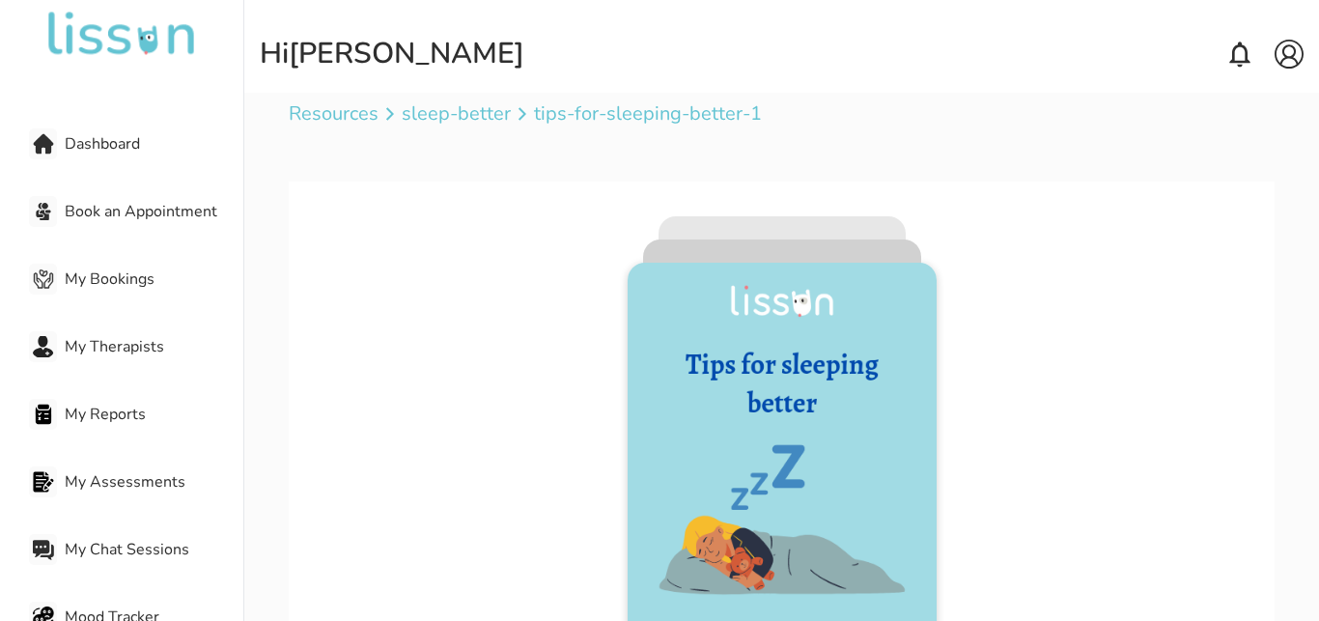
scroll to position [250, 0]
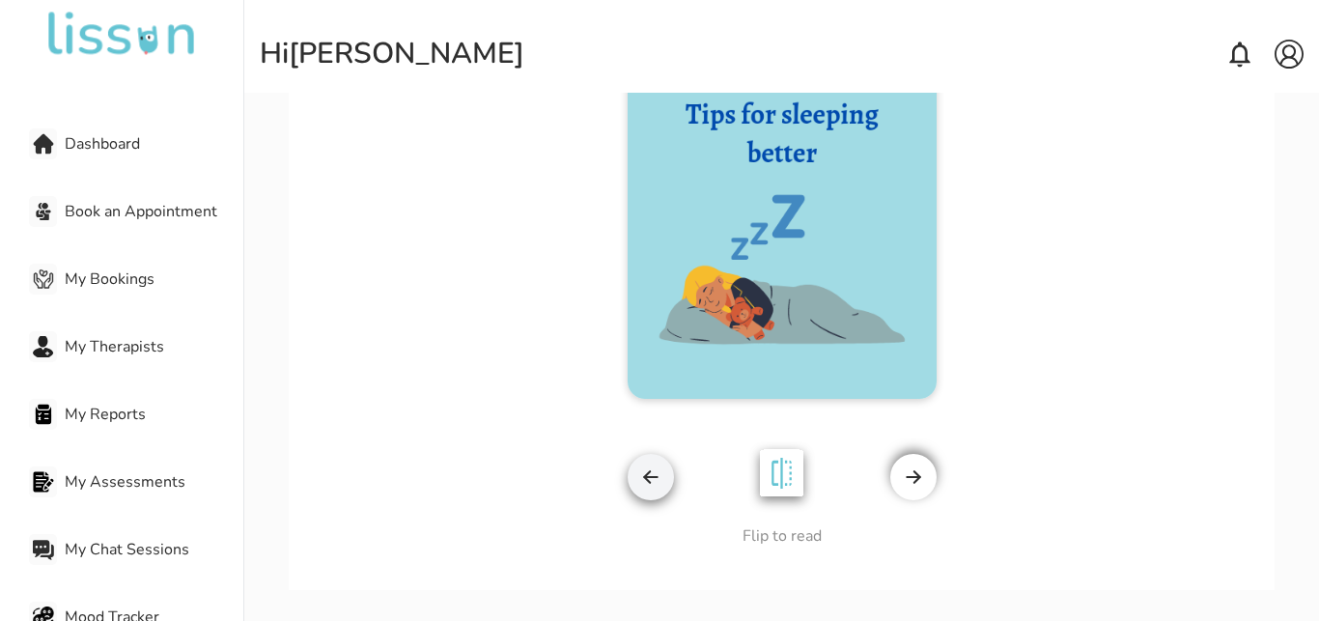
click at [914, 478] on div at bounding box center [913, 477] width 46 height 46
click at [904, 483] on img at bounding box center [913, 476] width 19 height 19
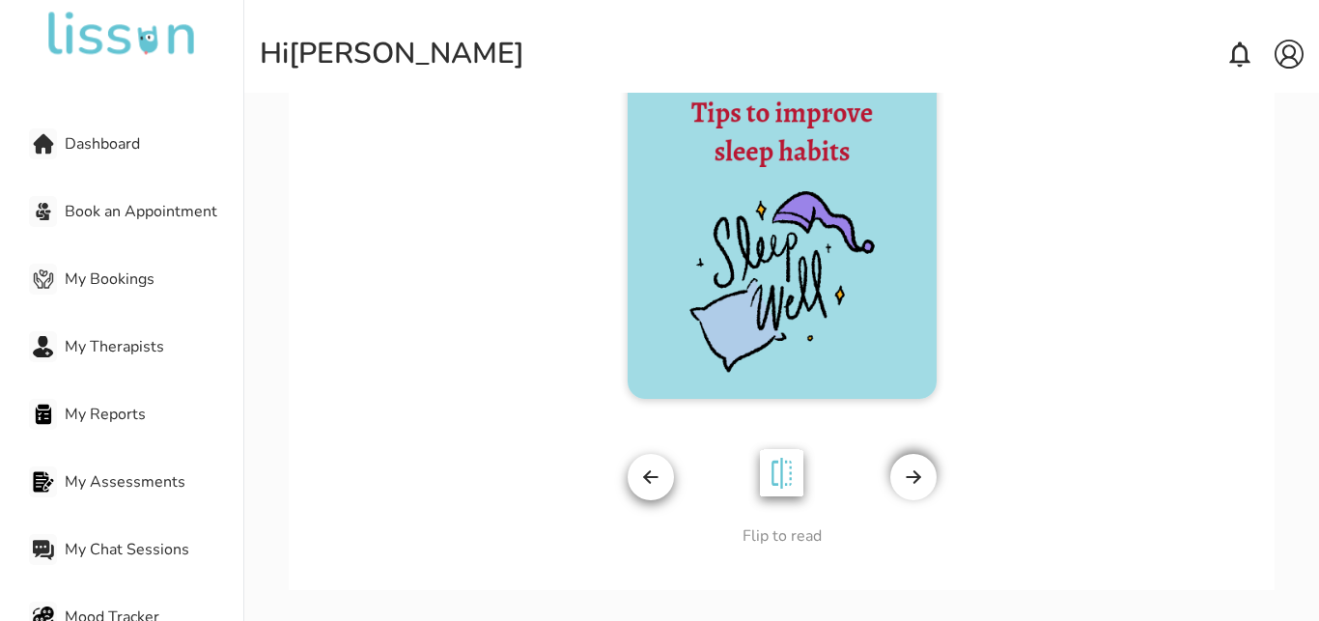
click at [890, 471] on div at bounding box center [913, 477] width 46 height 46
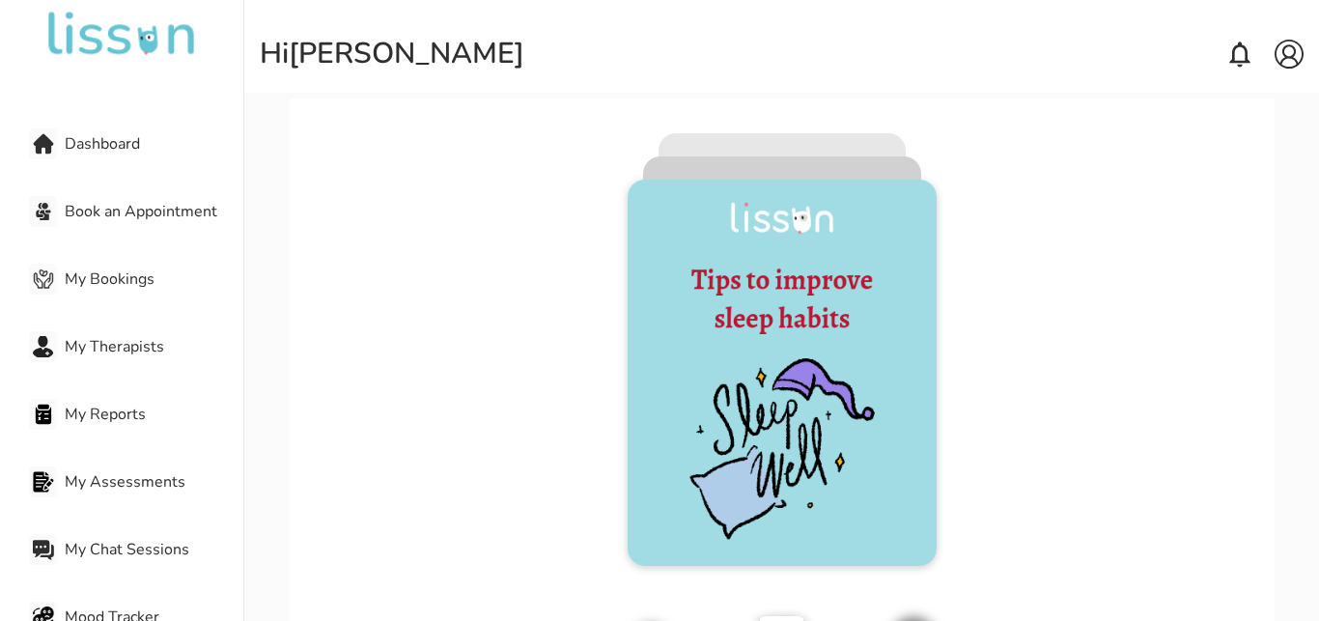
scroll to position [0, 0]
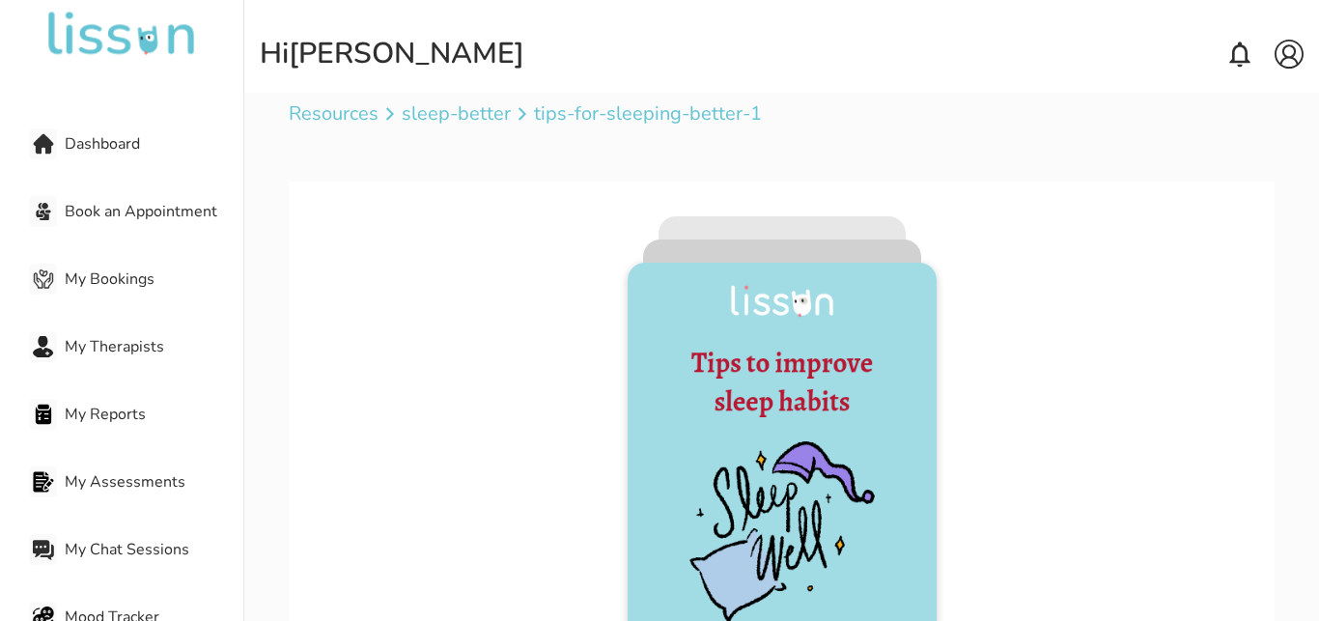
click at [95, 151] on span "Dashboard" at bounding box center [154, 143] width 179 height 23
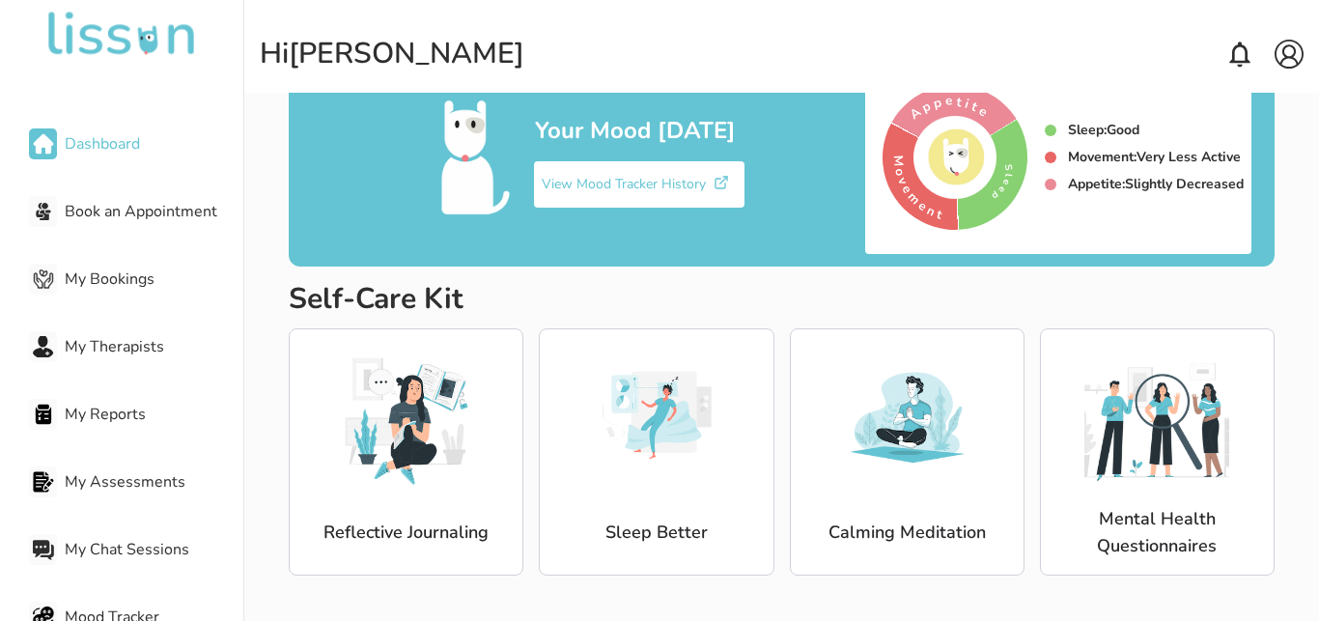
scroll to position [346, 0]
